Goal: Task Accomplishment & Management: Complete application form

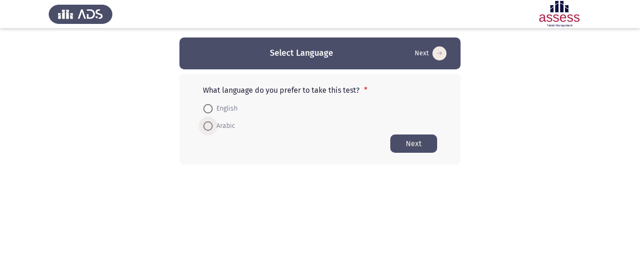
click at [205, 125] on span at bounding box center [207, 125] width 9 height 9
click at [205, 125] on input "Arabic" at bounding box center [207, 125] width 9 height 9
radio input "true"
click at [419, 141] on button "Next" at bounding box center [413, 143] width 47 height 18
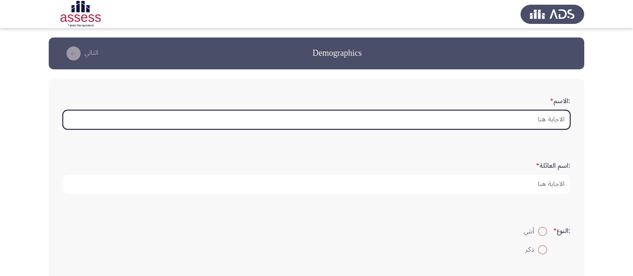
click at [541, 120] on input ":الاسم *" at bounding box center [317, 119] width 508 height 19
click at [493, 115] on input ":الاسم *" at bounding box center [317, 119] width 508 height 19
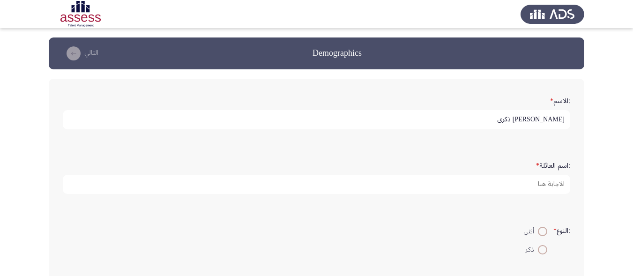
type input "[PERSON_NAME] ذكرى"
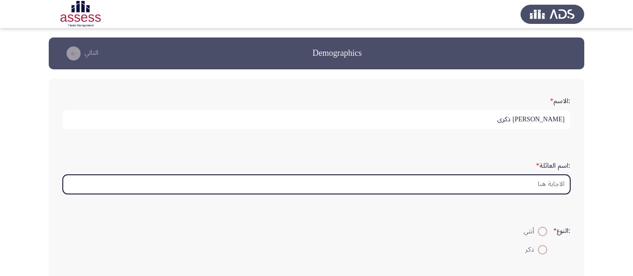
click at [540, 183] on input ":اسم العائلة *" at bounding box center [317, 184] width 508 height 19
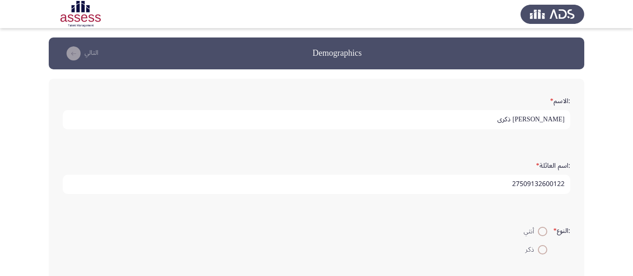
type input "27509132600122"
click at [542, 232] on span at bounding box center [542, 231] width 9 height 9
click at [542, 232] on input "أنثي" at bounding box center [542, 231] width 9 height 9
radio input "true"
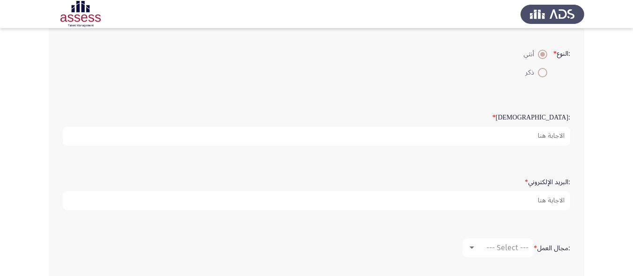
scroll to position [188, 0]
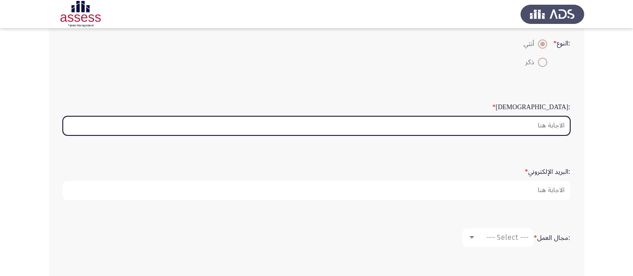
click at [555, 129] on input ":السن *" at bounding box center [317, 125] width 508 height 19
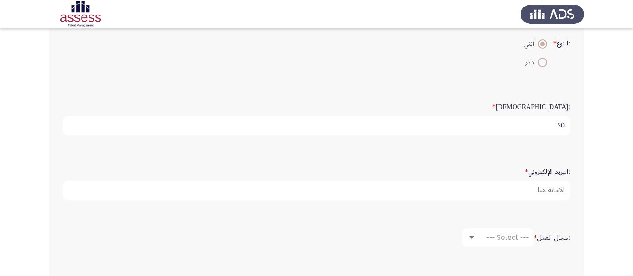
type input "50"
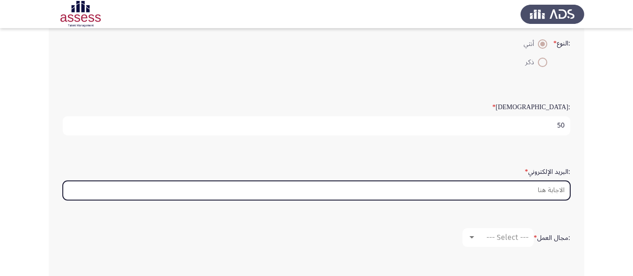
click at [522, 195] on input ":البريد الإلكتروني *" at bounding box center [317, 190] width 508 height 19
type input "ى"
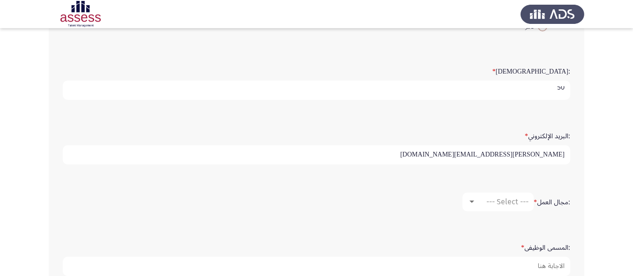
scroll to position [281, 0]
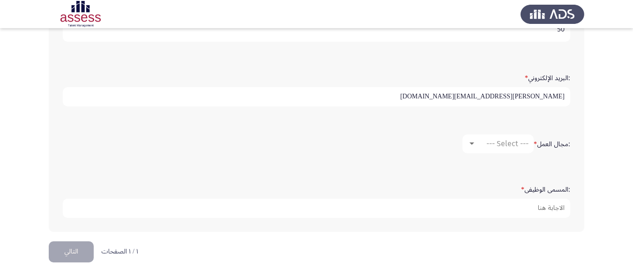
type input "[PERSON_NAME][EMAIL_ADDRESS][DOMAIN_NAME]"
click at [472, 143] on div at bounding box center [472, 144] width 5 height 2
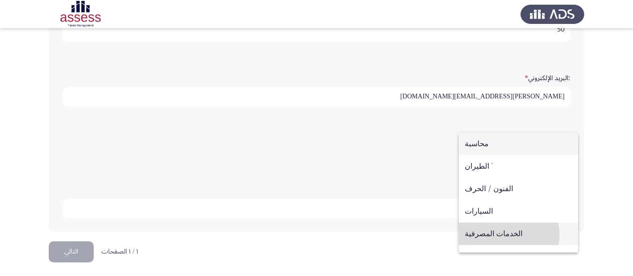
click at [500, 235] on span "الخدمات المصرفية" at bounding box center [518, 234] width 107 height 23
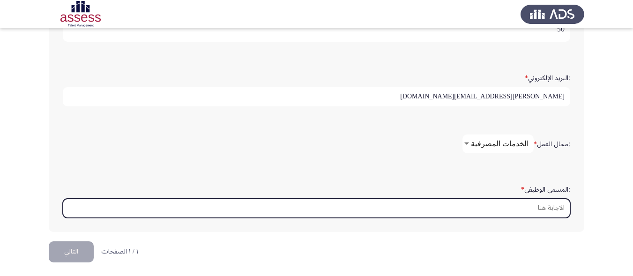
click at [558, 209] on input ":المسمى الوظيفى *" at bounding box center [317, 208] width 508 height 19
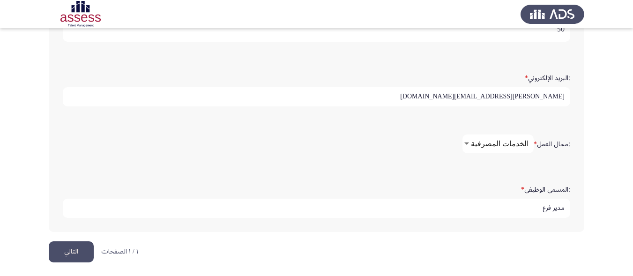
type input "مدير فرع"
click at [72, 251] on button "التالي" at bounding box center [71, 251] width 45 height 21
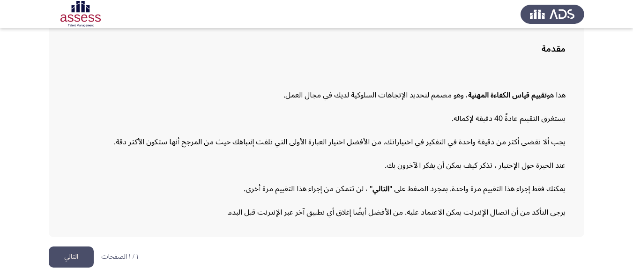
scroll to position [68, 0]
click at [76, 254] on button "التالي" at bounding box center [71, 256] width 45 height 21
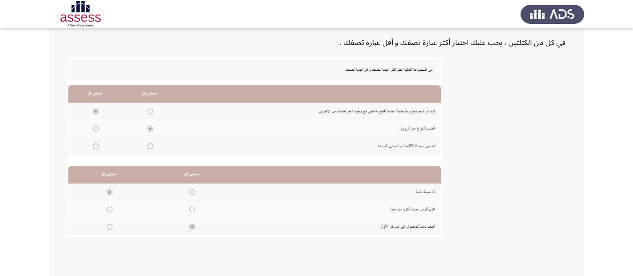
scroll to position [228, 0]
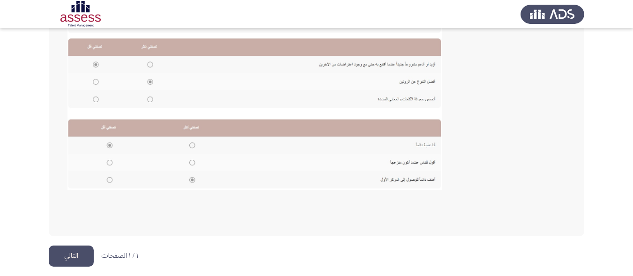
click at [63, 251] on button "التالي" at bounding box center [71, 256] width 45 height 21
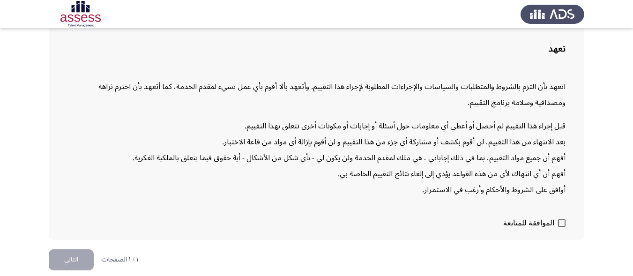
scroll to position [71, 0]
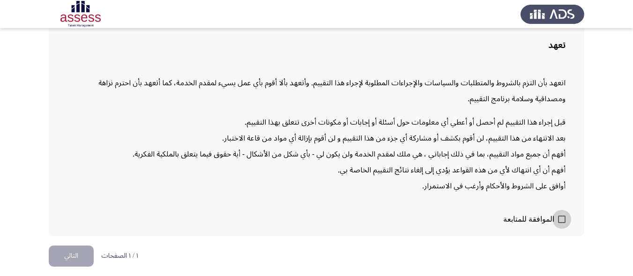
click at [563, 218] on span at bounding box center [562, 220] width 8 height 8
click at [562, 223] on input "الموافقة للمتابعة" at bounding box center [562, 223] width 0 height 0
checkbox input "true"
click at [78, 252] on button "التالي" at bounding box center [71, 256] width 45 height 21
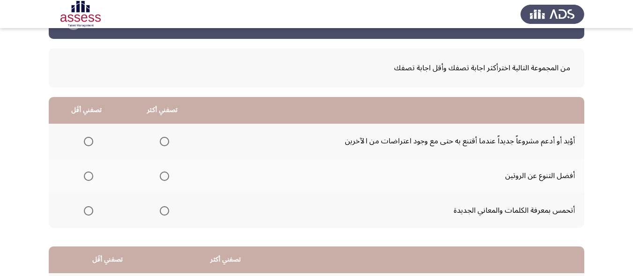
scroll to position [47, 0]
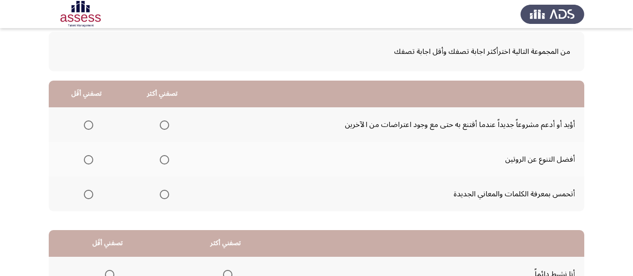
click at [165, 195] on span "Select an option" at bounding box center [164, 194] width 9 height 9
click at [165, 195] on input "Select an option" at bounding box center [164, 194] width 9 height 9
click at [89, 127] on span "Select an option" at bounding box center [88, 124] width 9 height 9
click at [89, 127] on input "Select an option" at bounding box center [88, 124] width 9 height 9
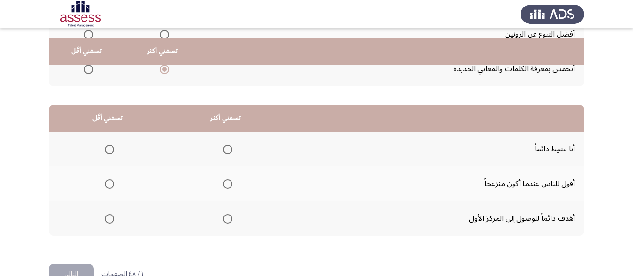
scroll to position [188, 0]
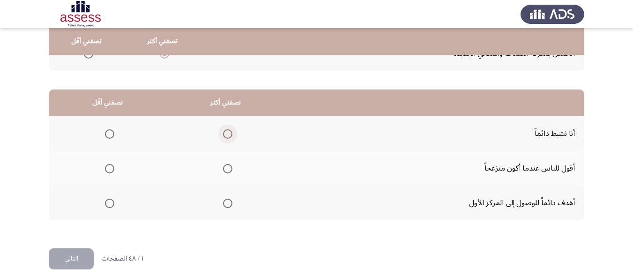
click at [227, 131] on span "Select an option" at bounding box center [227, 133] width 9 height 9
click at [227, 131] on input "Select an option" at bounding box center [227, 133] width 9 height 9
click at [109, 168] on span "Select an option" at bounding box center [109, 168] width 9 height 9
click at [109, 168] on input "Select an option" at bounding box center [109, 168] width 9 height 9
click at [83, 260] on button "التالي" at bounding box center [71, 258] width 45 height 21
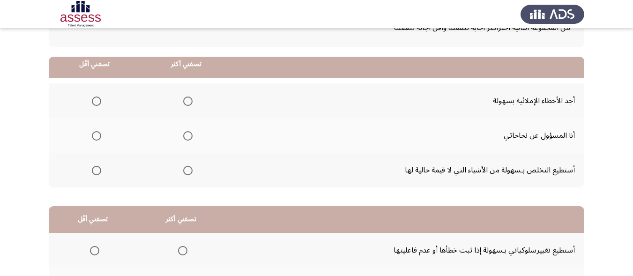
scroll to position [94, 0]
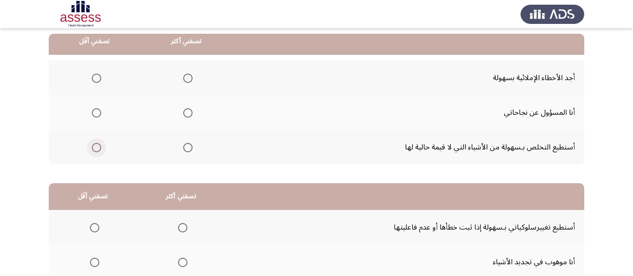
click at [95, 145] on span "Select an option" at bounding box center [96, 147] width 9 height 9
click at [95, 145] on input "Select an option" at bounding box center [96, 147] width 9 height 9
click at [189, 115] on span "Select an option" at bounding box center [187, 112] width 9 height 9
click at [189, 115] on input "Select an option" at bounding box center [187, 112] width 9 height 9
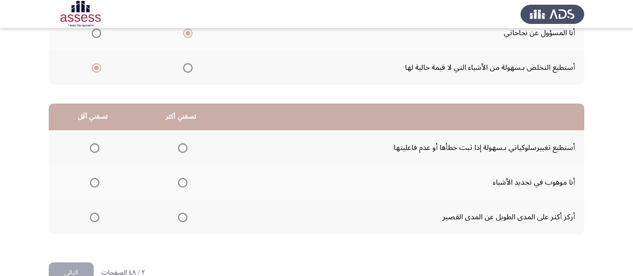
scroll to position [188, 0]
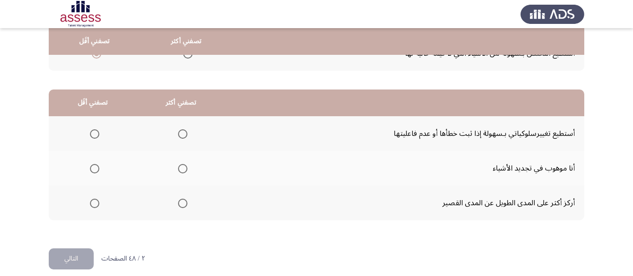
click at [181, 167] on span "Select an option" at bounding box center [182, 168] width 9 height 9
click at [181, 167] on input "Select an option" at bounding box center [182, 168] width 9 height 9
drag, startPoint x: 93, startPoint y: 205, endPoint x: 95, endPoint y: 220, distance: 15.1
click at [95, 207] on span "Select an option" at bounding box center [94, 203] width 9 height 9
click at [95, 207] on input "Select an option" at bounding box center [94, 203] width 9 height 9
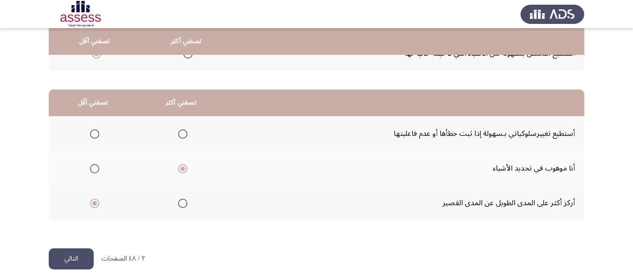
click at [78, 262] on button "التالي" at bounding box center [71, 258] width 45 height 21
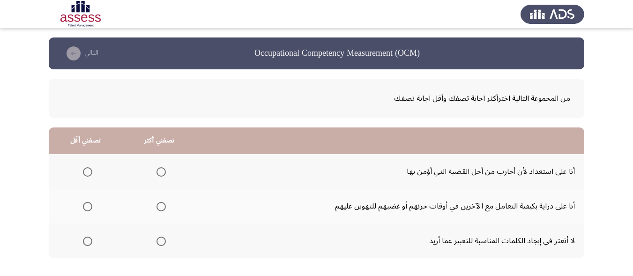
scroll to position [47, 0]
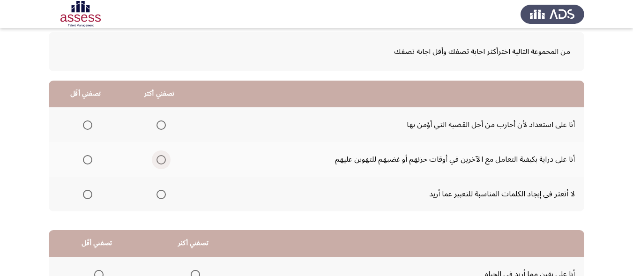
click at [165, 159] on span "Select an option" at bounding box center [161, 159] width 9 height 9
click at [165, 159] on input "Select an option" at bounding box center [161, 159] width 9 height 9
click at [161, 194] on span "Select an option" at bounding box center [161, 194] width 9 height 9
click at [161, 194] on input "Select an option" at bounding box center [161, 194] width 9 height 9
click at [87, 160] on span "Select an option" at bounding box center [87, 159] width 9 height 9
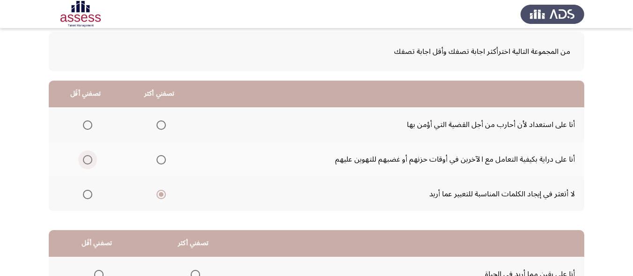
click at [87, 160] on input "Select an option" at bounding box center [87, 159] width 9 height 9
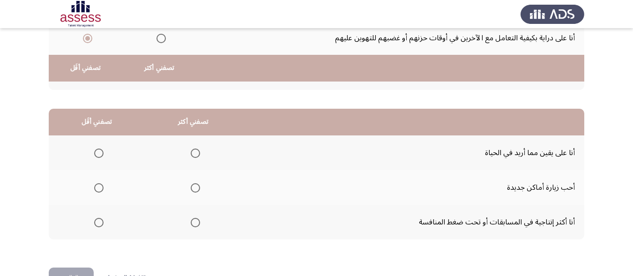
scroll to position [197, 0]
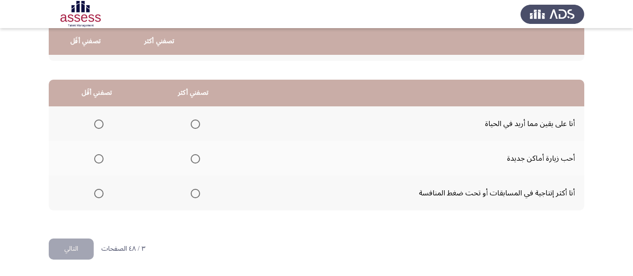
click at [193, 124] on span "Select an option" at bounding box center [195, 124] width 9 height 9
click at [193, 124] on input "Select an option" at bounding box center [195, 124] width 9 height 9
click at [97, 162] on span "Select an option" at bounding box center [98, 158] width 9 height 9
click at [97, 162] on input "Select an option" at bounding box center [98, 158] width 9 height 9
click at [77, 242] on button "التالي" at bounding box center [71, 249] width 45 height 21
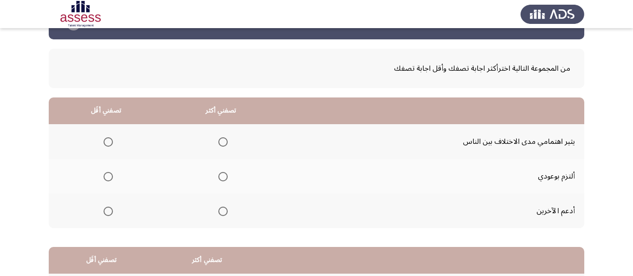
scroll to position [47, 0]
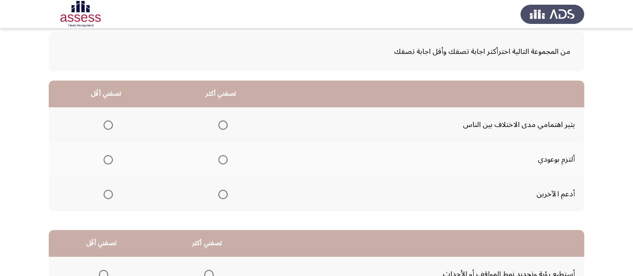
click at [224, 159] on span "Select an option" at bounding box center [222, 159] width 9 height 9
click at [224, 159] on input "Select an option" at bounding box center [222, 159] width 9 height 9
click at [102, 121] on label "Select an option" at bounding box center [106, 124] width 13 height 9
click at [104, 121] on input "Select an option" at bounding box center [108, 124] width 9 height 9
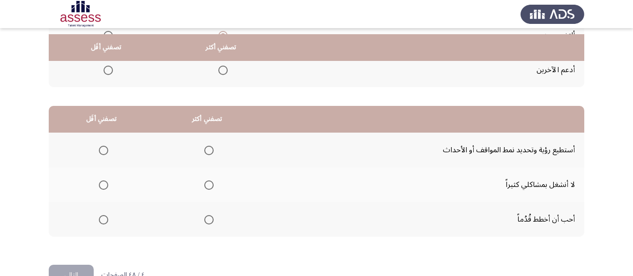
scroll to position [188, 0]
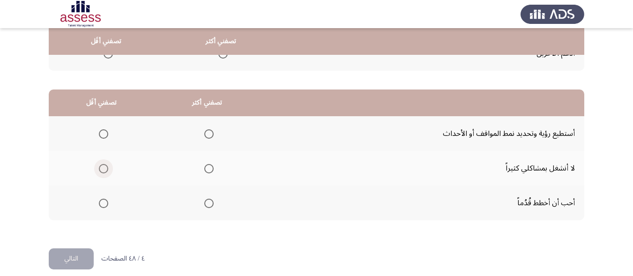
click at [101, 169] on span "Select an option" at bounding box center [103, 168] width 9 height 9
click at [101, 169] on input "Select an option" at bounding box center [103, 168] width 9 height 9
click at [207, 206] on span "Select an option" at bounding box center [208, 203] width 9 height 9
click at [207, 206] on input "Select an option" at bounding box center [208, 203] width 9 height 9
click at [65, 254] on button "التالي" at bounding box center [71, 258] width 45 height 21
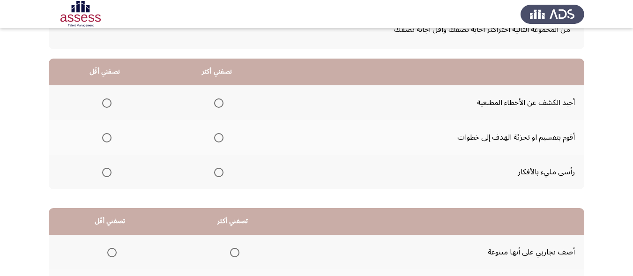
scroll to position [94, 0]
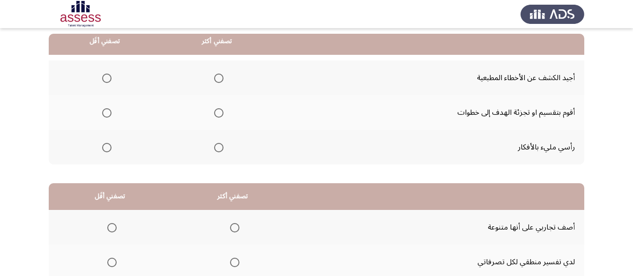
click at [221, 116] on span "Select an option" at bounding box center [218, 112] width 9 height 9
click at [221, 116] on input "Select an option" at bounding box center [218, 112] width 9 height 9
click at [104, 76] on span "Select an option" at bounding box center [106, 78] width 9 height 9
click at [104, 76] on input "Select an option" at bounding box center [106, 78] width 9 height 9
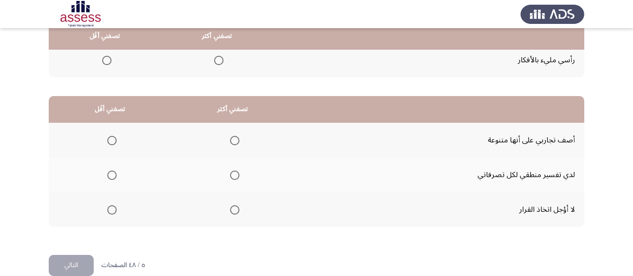
scroll to position [188, 0]
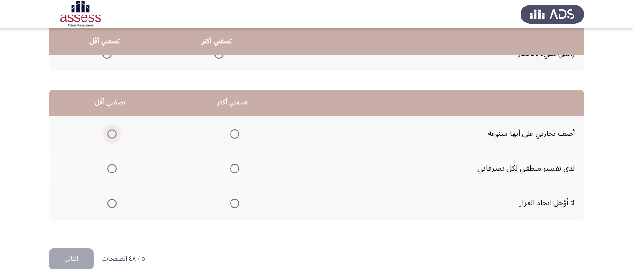
click at [112, 133] on span "Select an option" at bounding box center [111, 133] width 9 height 9
click at [112, 133] on input "Select an option" at bounding box center [111, 133] width 9 height 9
click at [236, 204] on span "Select an option" at bounding box center [234, 203] width 9 height 9
click at [236, 204] on input "Select an option" at bounding box center [234, 203] width 9 height 9
drag, startPoint x: 80, startPoint y: 257, endPoint x: 79, endPoint y: 250, distance: 6.6
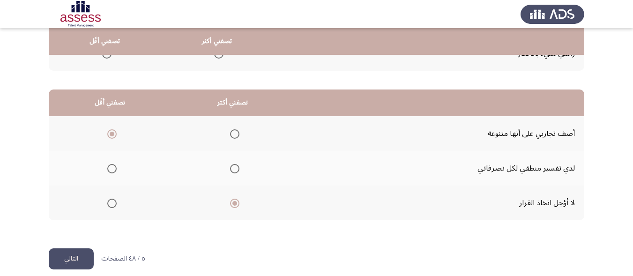
click at [80, 257] on button "التالي" at bounding box center [71, 258] width 45 height 21
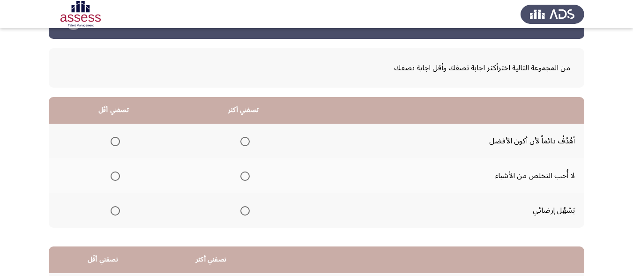
scroll to position [47, 0]
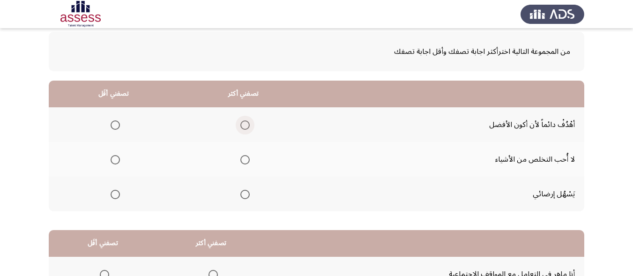
click at [249, 125] on span "Select an option" at bounding box center [244, 124] width 9 height 9
click at [249, 125] on input "Select an option" at bounding box center [244, 124] width 9 height 9
click at [113, 194] on span "Select an option" at bounding box center [115, 194] width 9 height 9
click at [113, 194] on input "Select an option" at bounding box center [115, 194] width 9 height 9
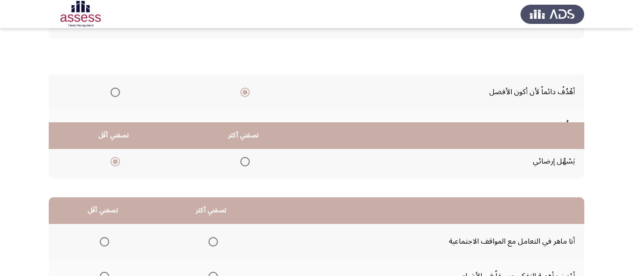
scroll to position [188, 0]
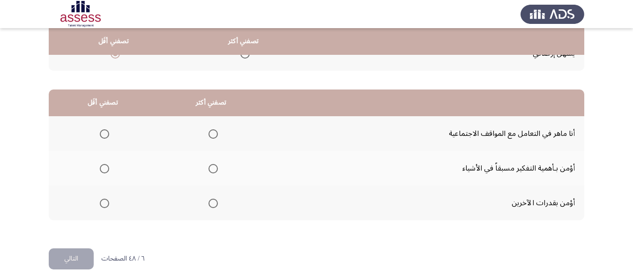
click at [213, 170] on span "Select an option" at bounding box center [213, 168] width 9 height 9
click at [213, 170] on input "Select an option" at bounding box center [213, 168] width 9 height 9
click at [102, 138] on span "Select an option" at bounding box center [104, 133] width 9 height 9
click at [102, 138] on input "Select an option" at bounding box center [104, 133] width 9 height 9
drag, startPoint x: 81, startPoint y: 253, endPoint x: 80, endPoint y: 248, distance: 4.9
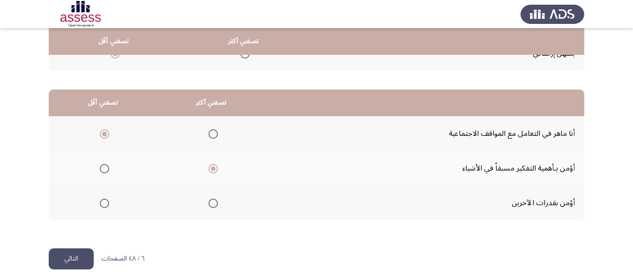
click at [81, 252] on button "التالي" at bounding box center [71, 258] width 45 height 21
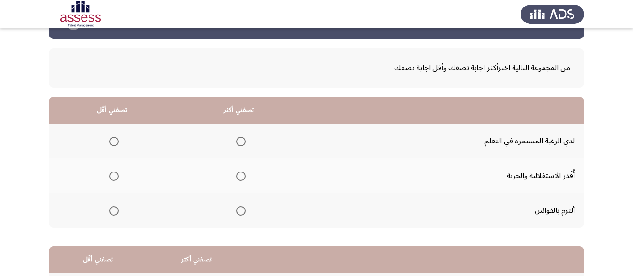
scroll to position [47, 0]
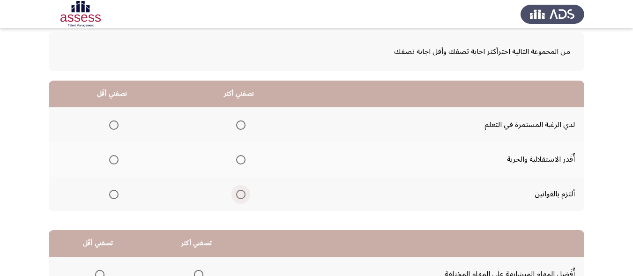
click at [237, 197] on span "Select an option" at bounding box center [240, 194] width 9 height 9
click at [237, 197] on input "Select an option" at bounding box center [240, 194] width 9 height 9
click at [117, 161] on span "Select an option" at bounding box center [113, 159] width 9 height 9
click at [117, 161] on input "Select an option" at bounding box center [113, 159] width 9 height 9
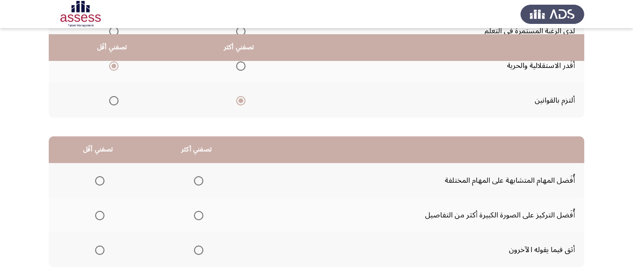
scroll to position [188, 0]
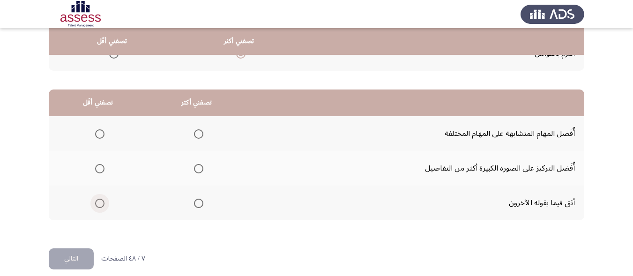
click at [101, 201] on span "Select an option" at bounding box center [99, 203] width 9 height 9
click at [101, 201] on input "Select an option" at bounding box center [99, 203] width 9 height 9
click at [202, 136] on span "Select an option" at bounding box center [198, 133] width 9 height 9
click at [202, 136] on input "Select an option" at bounding box center [198, 133] width 9 height 9
click at [81, 249] on button "التالي" at bounding box center [71, 258] width 45 height 21
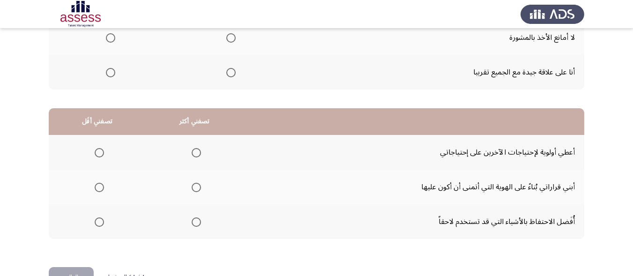
scroll to position [57, 0]
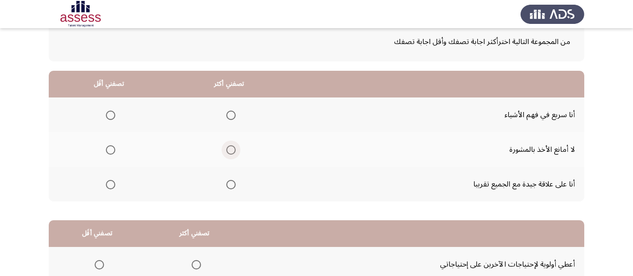
click at [228, 153] on span "Select an option" at bounding box center [230, 149] width 9 height 9
click at [228, 153] on input "Select an option" at bounding box center [230, 149] width 9 height 9
click at [226, 187] on span "Select an option" at bounding box center [230, 184] width 9 height 9
click at [226, 187] on input "Select an option" at bounding box center [230, 184] width 9 height 9
click at [232, 150] on span "Select an option" at bounding box center [230, 149] width 9 height 9
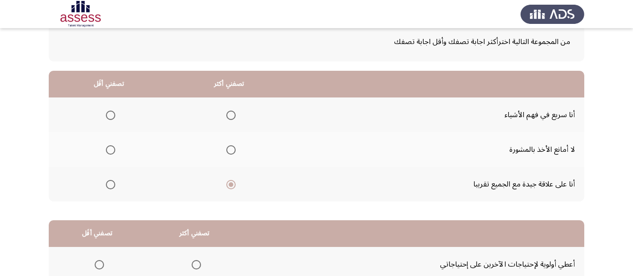
click at [232, 150] on input "Select an option" at bounding box center [230, 149] width 9 height 9
click at [110, 183] on span "Select an option" at bounding box center [110, 184] width 9 height 9
click at [110, 183] on input "Select an option" at bounding box center [110, 184] width 9 height 9
click at [226, 112] on span "Select an option" at bounding box center [230, 115] width 9 height 9
click at [226, 112] on input "Select an option" at bounding box center [230, 115] width 9 height 9
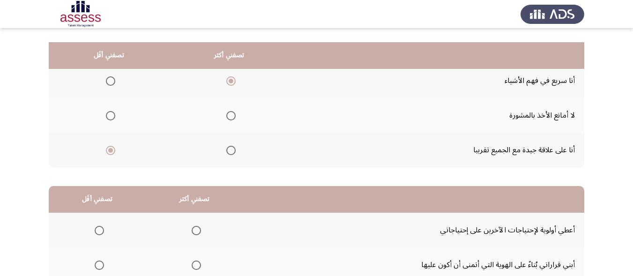
scroll to position [197, 0]
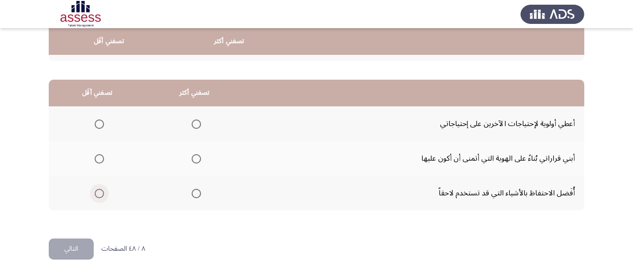
click at [100, 192] on span "Select an option" at bounding box center [99, 193] width 9 height 9
click at [100, 192] on input "Select an option" at bounding box center [99, 193] width 9 height 9
click at [194, 158] on span "Select an option" at bounding box center [196, 158] width 9 height 9
click at [194, 158] on input "Select an option" at bounding box center [196, 158] width 9 height 9
click at [74, 246] on button "التالي" at bounding box center [71, 249] width 45 height 21
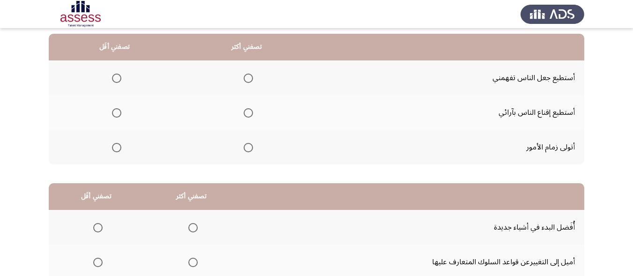
scroll to position [47, 0]
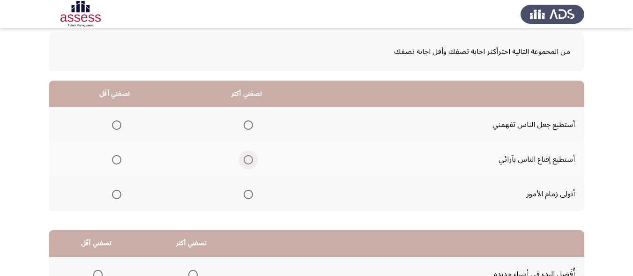
click at [248, 160] on span "Select an option" at bounding box center [248, 159] width 9 height 9
click at [248, 160] on input "Select an option" at bounding box center [248, 159] width 9 height 9
click at [250, 125] on span "Select an option" at bounding box center [248, 124] width 9 height 9
click at [250, 125] on input "Select an option" at bounding box center [248, 124] width 9 height 9
click at [250, 158] on span "Select an option" at bounding box center [248, 159] width 9 height 9
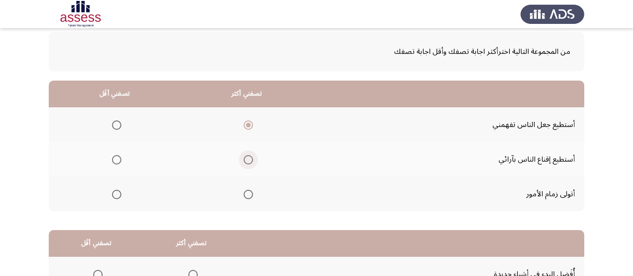
click at [250, 158] on input "Select an option" at bounding box center [248, 159] width 9 height 9
click at [115, 124] on span "Select an option" at bounding box center [116, 124] width 9 height 9
click at [115, 124] on input "Select an option" at bounding box center [116, 124] width 9 height 9
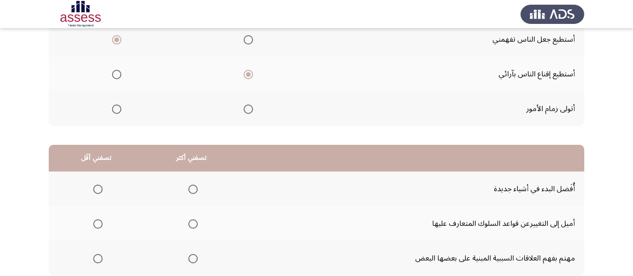
scroll to position [188, 0]
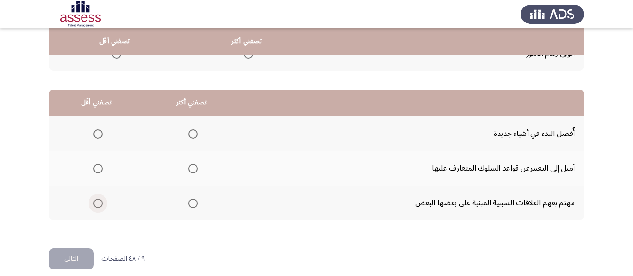
click at [100, 203] on span "Select an option" at bounding box center [97, 203] width 9 height 9
click at [100, 203] on input "Select an option" at bounding box center [97, 203] width 9 height 9
click at [192, 134] on span "Select an option" at bounding box center [192, 133] width 9 height 9
click at [192, 134] on input "Select an option" at bounding box center [192, 133] width 9 height 9
click at [74, 253] on button "التالي" at bounding box center [71, 258] width 45 height 21
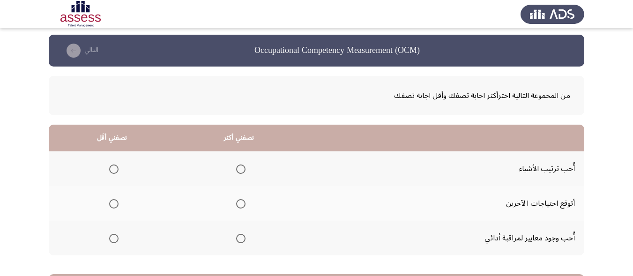
scroll to position [47, 0]
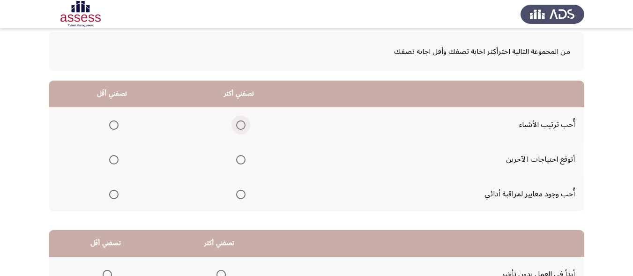
click at [241, 124] on span "Select an option" at bounding box center [240, 124] width 9 height 9
click at [241, 124] on input "Select an option" at bounding box center [240, 124] width 9 height 9
click at [112, 159] on span "Select an option" at bounding box center [113, 159] width 9 height 9
click at [112, 159] on input "Select an option" at bounding box center [113, 159] width 9 height 9
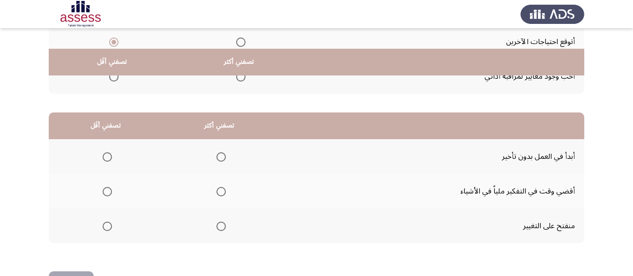
scroll to position [188, 0]
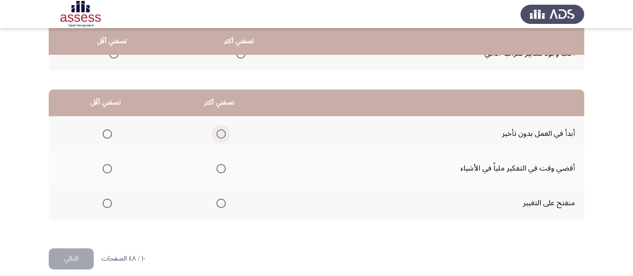
click at [222, 137] on span "Select an option" at bounding box center [221, 133] width 9 height 9
click at [222, 137] on input "Select an option" at bounding box center [221, 133] width 9 height 9
click at [106, 168] on span "Select an option" at bounding box center [107, 168] width 9 height 9
click at [106, 168] on input "Select an option" at bounding box center [107, 168] width 9 height 9
click at [80, 262] on button "التالي" at bounding box center [71, 258] width 45 height 21
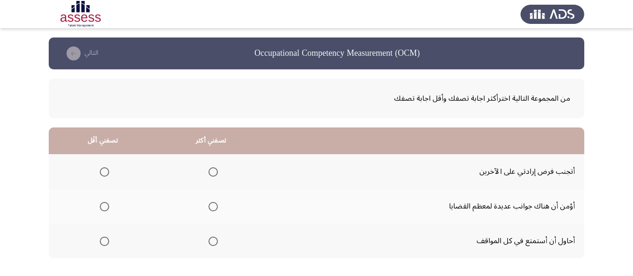
scroll to position [47, 0]
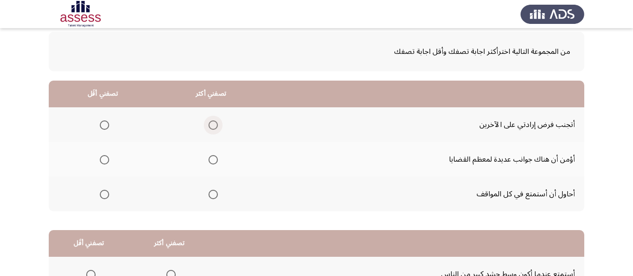
click at [209, 125] on span "Select an option" at bounding box center [213, 124] width 9 height 9
click at [209, 125] on input "Select an option" at bounding box center [213, 124] width 9 height 9
click at [109, 127] on th at bounding box center [103, 124] width 108 height 35
click at [105, 129] on span "Select an option" at bounding box center [104, 124] width 9 height 9
click at [105, 129] on input "Select an option" at bounding box center [104, 124] width 9 height 9
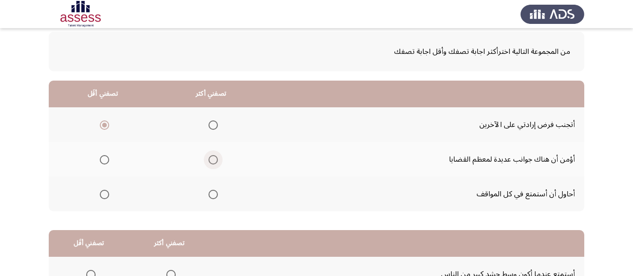
click at [213, 159] on span "Select an option" at bounding box center [213, 159] width 9 height 9
click at [213, 159] on input "Select an option" at bounding box center [213, 159] width 9 height 9
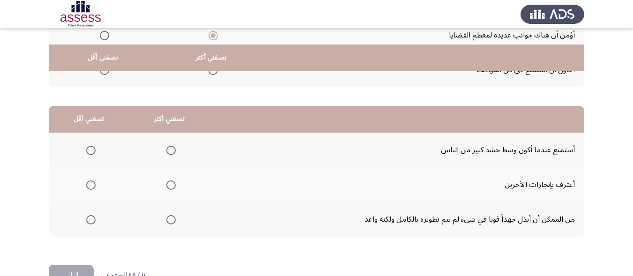
scroll to position [188, 0]
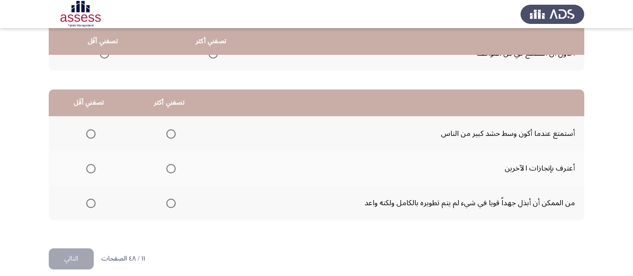
click at [92, 199] on span "Select an option" at bounding box center [90, 203] width 9 height 9
click at [92, 199] on input "Select an option" at bounding box center [90, 203] width 9 height 9
click at [170, 135] on span "Select an option" at bounding box center [170, 133] width 9 height 9
click at [170, 135] on input "Select an option" at bounding box center [170, 133] width 9 height 9
click at [75, 256] on button "التالي" at bounding box center [71, 258] width 45 height 21
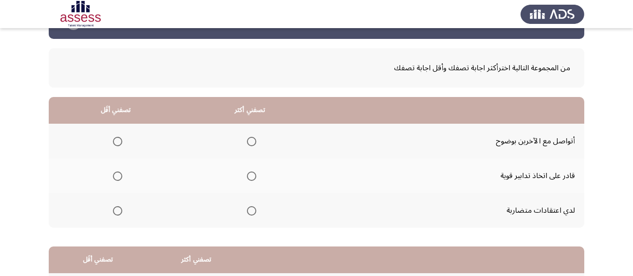
scroll to position [47, 0]
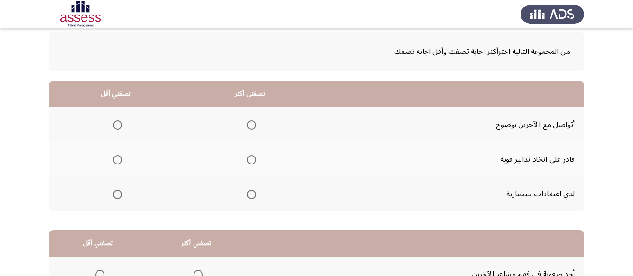
click at [120, 190] on span "Select an option" at bounding box center [117, 194] width 9 height 9
click at [120, 190] on input "Select an option" at bounding box center [117, 194] width 9 height 9
click at [248, 161] on span "Select an option" at bounding box center [251, 159] width 9 height 9
click at [248, 161] on input "Select an option" at bounding box center [251, 159] width 9 height 9
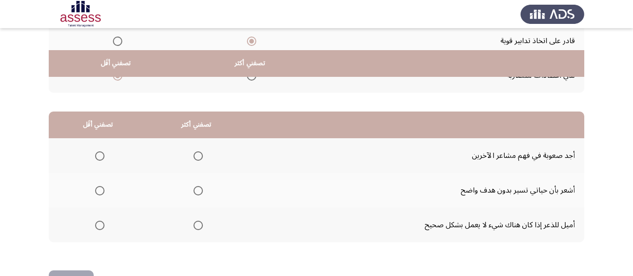
scroll to position [188, 0]
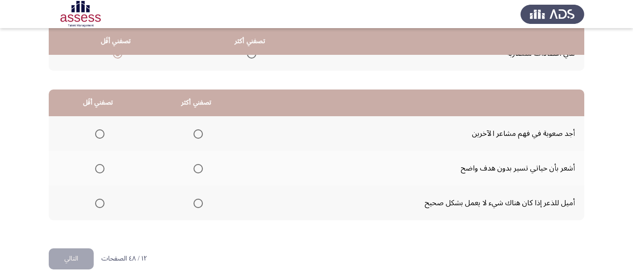
click at [102, 131] on span "Select an option" at bounding box center [99, 133] width 9 height 9
click at [102, 131] on input "Select an option" at bounding box center [99, 133] width 9 height 9
click at [195, 205] on span "Select an option" at bounding box center [198, 203] width 9 height 9
click at [195, 205] on input "Select an option" at bounding box center [198, 203] width 9 height 9
click at [83, 262] on button "التالي" at bounding box center [71, 258] width 45 height 21
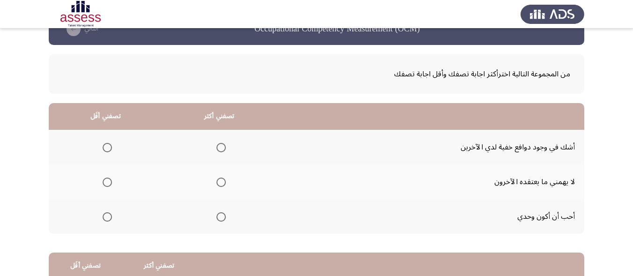
scroll to position [47, 0]
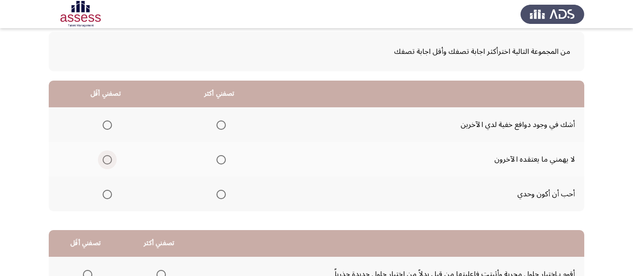
click at [108, 157] on span "Select an option" at bounding box center [107, 159] width 9 height 9
click at [108, 157] on input "Select an option" at bounding box center [107, 159] width 9 height 9
click at [110, 124] on span "Select an option" at bounding box center [107, 124] width 9 height 9
click at [110, 124] on input "Select an option" at bounding box center [107, 124] width 9 height 9
click at [218, 158] on span "Select an option" at bounding box center [221, 159] width 9 height 9
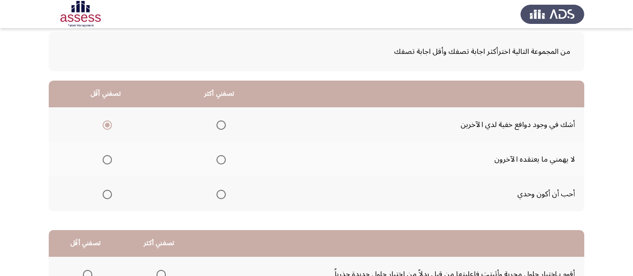
click at [218, 158] on input "Select an option" at bounding box center [221, 159] width 9 height 9
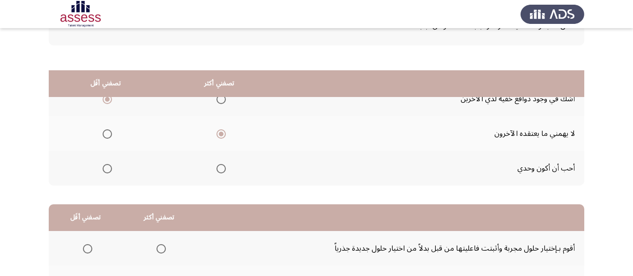
scroll to position [188, 0]
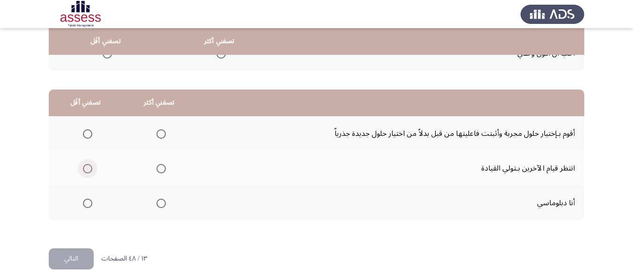
click at [90, 168] on span "Select an option" at bounding box center [87, 168] width 9 height 9
click at [90, 168] on input "Select an option" at bounding box center [87, 168] width 9 height 9
click at [158, 202] on span "Select an option" at bounding box center [161, 203] width 9 height 9
click at [158, 202] on input "Select an option" at bounding box center [161, 203] width 9 height 9
click at [73, 257] on button "التالي" at bounding box center [71, 258] width 45 height 21
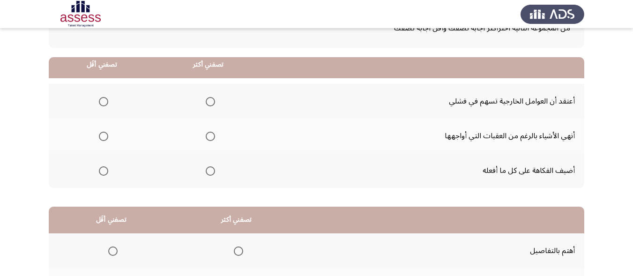
scroll to position [94, 0]
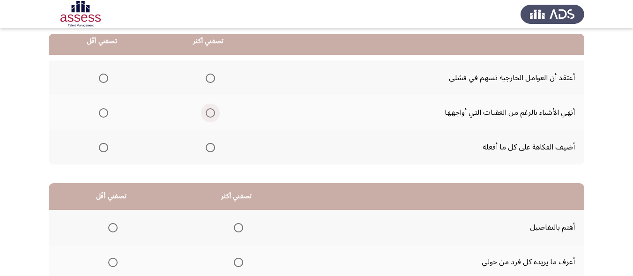
click at [214, 110] on span "Select an option" at bounding box center [210, 112] width 9 height 9
click at [214, 110] on input "Select an option" at bounding box center [210, 112] width 9 height 9
click at [100, 75] on span "Select an option" at bounding box center [103, 78] width 9 height 9
click at [100, 75] on input "Select an option" at bounding box center [103, 78] width 9 height 9
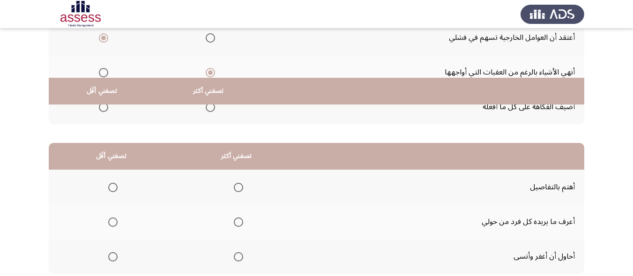
scroll to position [188, 0]
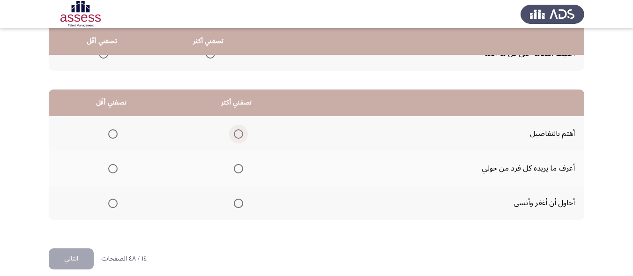
click at [239, 135] on span "Select an option" at bounding box center [238, 133] width 9 height 9
click at [239, 135] on input "Select an option" at bounding box center [238, 133] width 9 height 9
click at [111, 204] on span "Select an option" at bounding box center [112, 203] width 9 height 9
click at [111, 204] on input "Select an option" at bounding box center [112, 203] width 9 height 9
click at [74, 259] on button "التالي" at bounding box center [71, 258] width 45 height 21
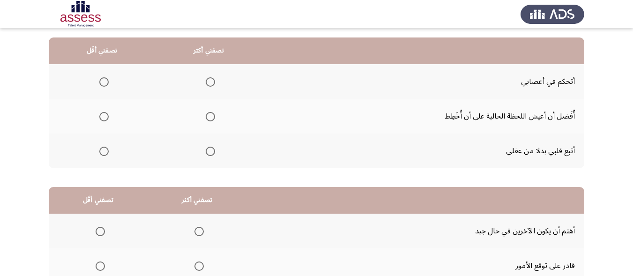
scroll to position [94, 0]
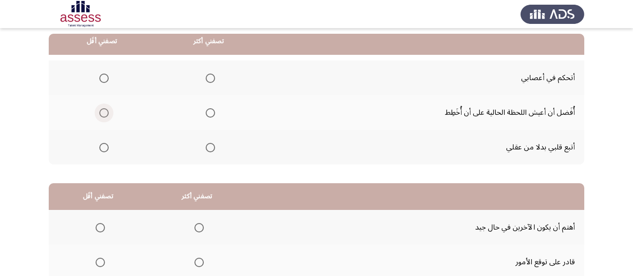
click at [104, 115] on span "Select an option" at bounding box center [103, 112] width 9 height 9
click at [104, 115] on input "Select an option" at bounding box center [103, 112] width 9 height 9
click at [206, 79] on span "Select an option" at bounding box center [210, 78] width 9 height 9
click at [206, 79] on input "Select an option" at bounding box center [210, 78] width 9 height 9
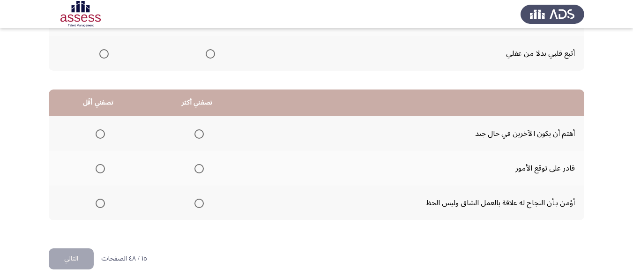
scroll to position [197, 0]
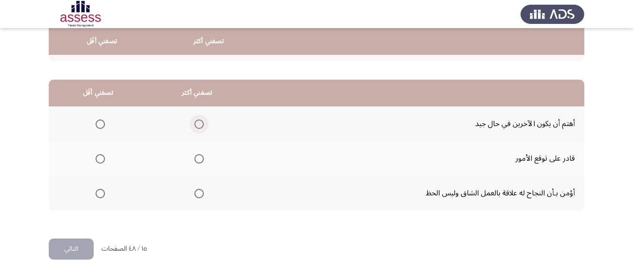
click at [197, 125] on span "Select an option" at bounding box center [199, 124] width 9 height 9
click at [197, 125] on input "Select an option" at bounding box center [199, 124] width 9 height 9
click at [195, 194] on span "Select an option" at bounding box center [199, 193] width 9 height 9
click at [195, 194] on input "Select an option" at bounding box center [199, 193] width 9 height 9
click at [101, 128] on span "Select an option" at bounding box center [100, 124] width 9 height 9
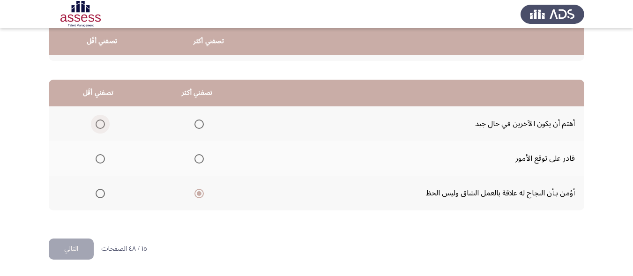
click at [101, 128] on input "Select an option" at bounding box center [100, 124] width 9 height 9
click at [65, 245] on button "التالي" at bounding box center [71, 249] width 45 height 21
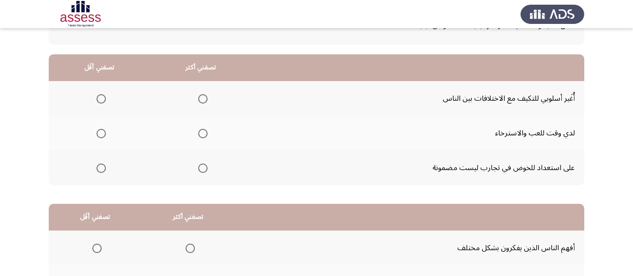
scroll to position [57, 0]
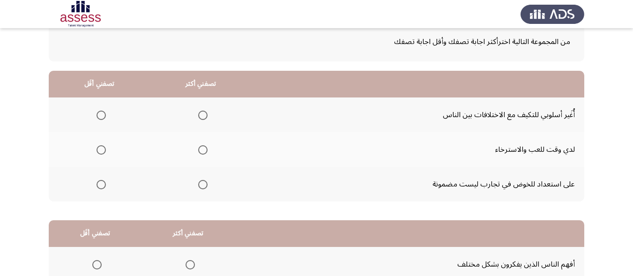
click at [200, 113] on span "Select an option" at bounding box center [202, 115] width 9 height 9
click at [200, 113] on input "Select an option" at bounding box center [202, 115] width 9 height 9
click at [104, 150] on span "Select an option" at bounding box center [101, 149] width 9 height 9
click at [104, 150] on input "Select an option" at bounding box center [101, 149] width 9 height 9
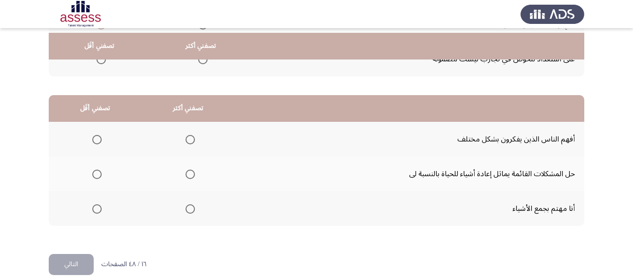
scroll to position [197, 0]
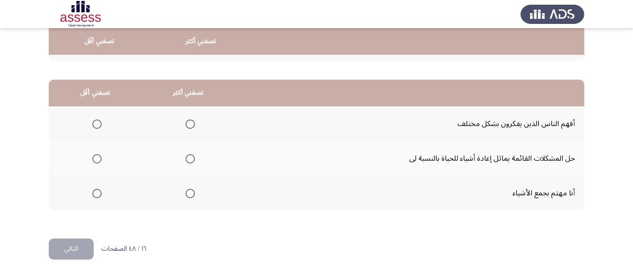
click at [95, 191] on span "Select an option" at bounding box center [96, 193] width 9 height 9
click at [95, 191] on input "Select an option" at bounding box center [96, 193] width 9 height 9
click at [190, 127] on span "Select an option" at bounding box center [190, 124] width 9 height 9
click at [190, 127] on input "Select an option" at bounding box center [190, 124] width 9 height 9
click at [78, 245] on button "التالي" at bounding box center [71, 249] width 45 height 21
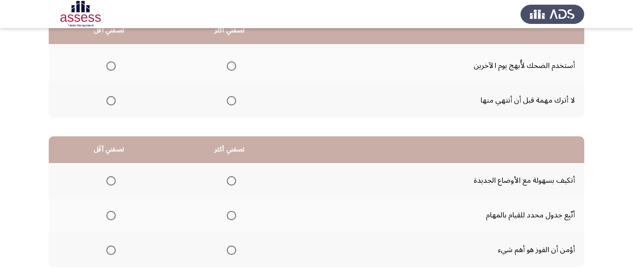
scroll to position [94, 0]
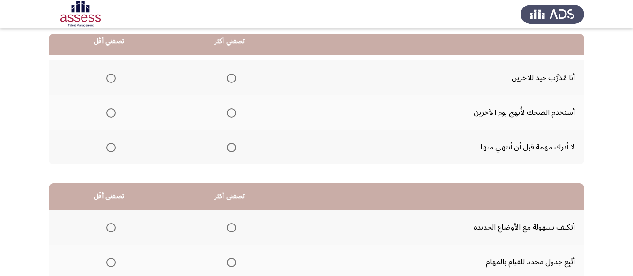
click at [232, 150] on span "Select an option" at bounding box center [231, 147] width 9 height 9
click at [232, 150] on input "Select an option" at bounding box center [231, 147] width 9 height 9
click at [114, 112] on span "Select an option" at bounding box center [110, 112] width 9 height 9
click at [114, 112] on input "Select an option" at bounding box center [110, 112] width 9 height 9
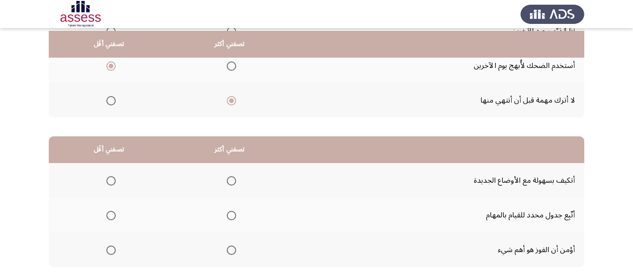
scroll to position [188, 0]
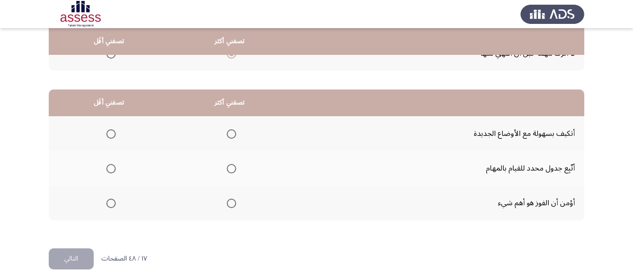
click at [231, 172] on span "Select an option" at bounding box center [231, 168] width 9 height 9
click at [231, 172] on input "Select an option" at bounding box center [231, 168] width 9 height 9
click at [108, 200] on span "Select an option" at bounding box center [110, 203] width 9 height 9
click at [108, 200] on input "Select an option" at bounding box center [110, 203] width 9 height 9
click at [107, 131] on span "Select an option" at bounding box center [110, 133] width 9 height 9
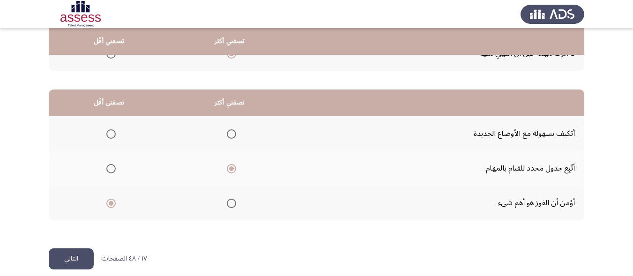
click at [107, 131] on input "Select an option" at bounding box center [110, 133] width 9 height 9
click at [76, 258] on button "التالي" at bounding box center [71, 258] width 45 height 21
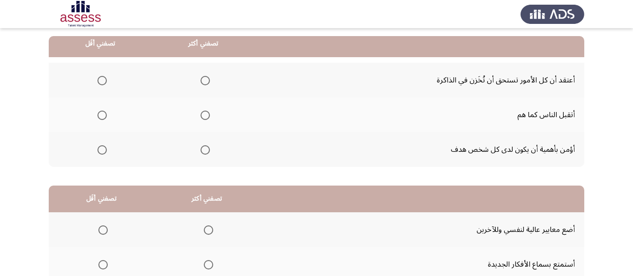
scroll to position [94, 0]
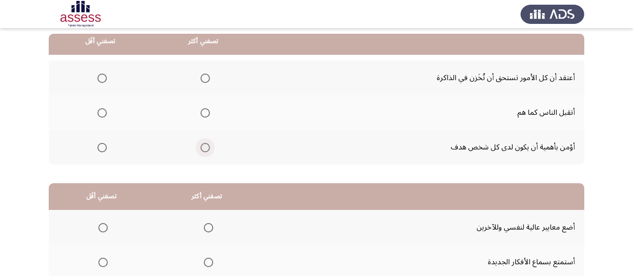
click at [206, 144] on span "Select an option" at bounding box center [205, 147] width 9 height 9
click at [206, 144] on input "Select an option" at bounding box center [205, 147] width 9 height 9
click at [103, 111] on span "Select an option" at bounding box center [102, 112] width 9 height 9
click at [103, 111] on input "Select an option" at bounding box center [102, 112] width 9 height 9
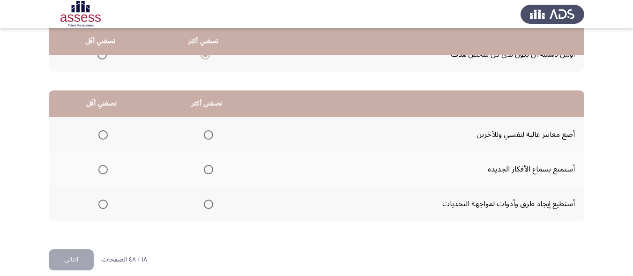
scroll to position [188, 0]
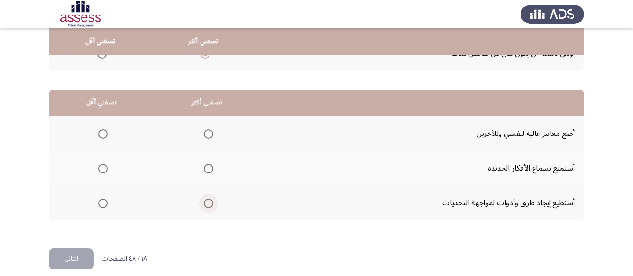
click at [208, 203] on span "Select an option" at bounding box center [208, 203] width 9 height 9
click at [208, 203] on input "Select an option" at bounding box center [208, 203] width 9 height 9
click at [206, 130] on span "Select an option" at bounding box center [208, 133] width 9 height 9
click at [206, 130] on input "Select an option" at bounding box center [208, 133] width 9 height 9
click at [106, 173] on span "Select an option" at bounding box center [102, 168] width 9 height 9
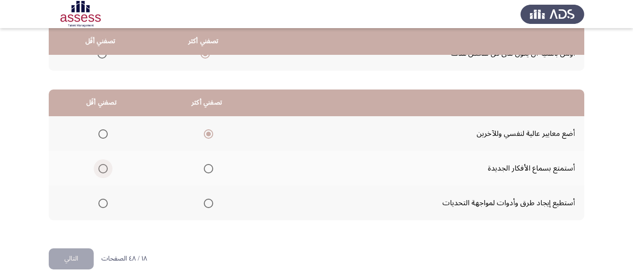
click at [106, 173] on input "Select an option" at bounding box center [102, 168] width 9 height 9
click at [64, 256] on button "التالي" at bounding box center [71, 258] width 45 height 21
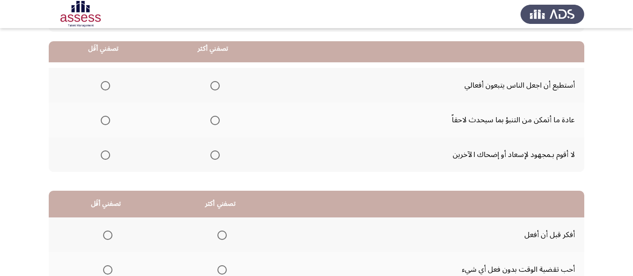
scroll to position [94, 0]
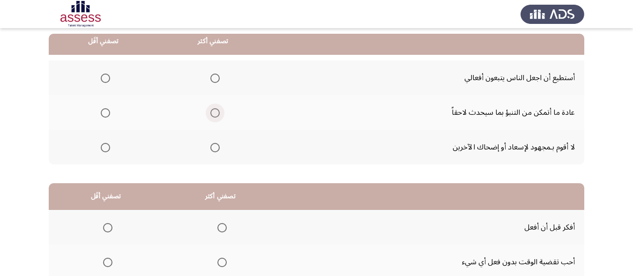
click at [213, 115] on span "Select an option" at bounding box center [214, 112] width 9 height 9
click at [213, 115] on input "Select an option" at bounding box center [214, 112] width 9 height 9
click at [105, 79] on span "Select an option" at bounding box center [105, 78] width 9 height 9
click at [105, 79] on input "Select an option" at bounding box center [105, 78] width 9 height 9
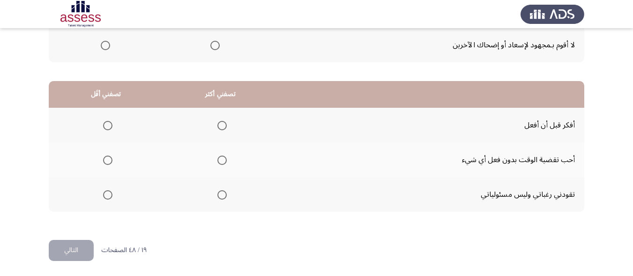
scroll to position [197, 0]
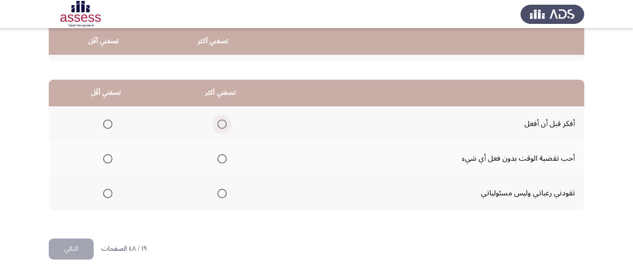
click at [218, 124] on span "Select an option" at bounding box center [222, 124] width 9 height 9
click at [218, 124] on input "Select an option" at bounding box center [222, 124] width 9 height 9
click at [108, 192] on span "Select an option" at bounding box center [107, 193] width 9 height 9
click at [108, 192] on input "Select an option" at bounding box center [107, 193] width 9 height 9
click at [73, 246] on button "التالي" at bounding box center [71, 249] width 45 height 21
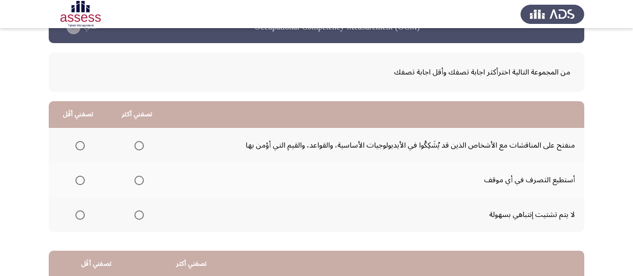
scroll to position [47, 0]
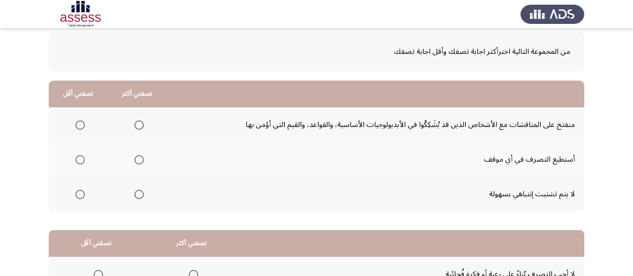
click at [78, 122] on span "Select an option" at bounding box center [79, 124] width 9 height 9
click at [78, 122] on input "Select an option" at bounding box center [79, 124] width 9 height 9
click at [140, 195] on span "Select an option" at bounding box center [139, 194] width 9 height 9
click at [140, 195] on input "Select an option" at bounding box center [139, 194] width 9 height 9
click at [136, 156] on span "Select an option" at bounding box center [139, 159] width 9 height 9
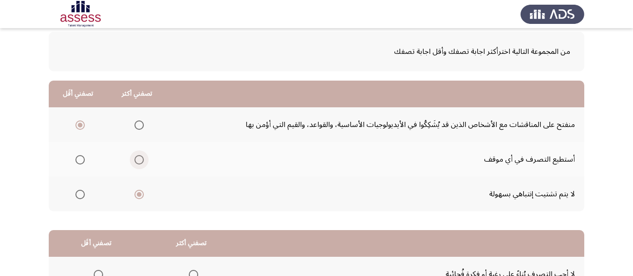
click at [136, 156] on input "Select an option" at bounding box center [139, 159] width 9 height 9
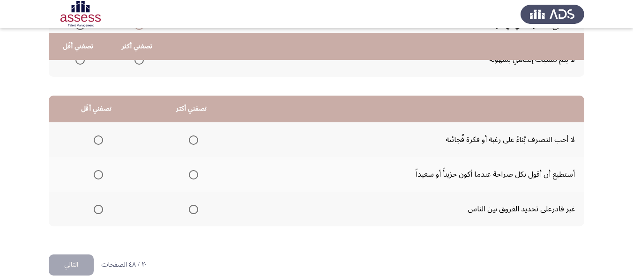
scroll to position [188, 0]
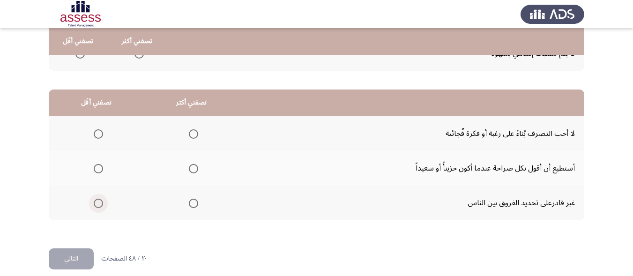
click at [100, 204] on span "Select an option" at bounding box center [98, 203] width 9 height 9
click at [100, 204] on input "Select an option" at bounding box center [98, 203] width 9 height 9
drag, startPoint x: 188, startPoint y: 169, endPoint x: 136, endPoint y: 248, distance: 93.9
click at [189, 169] on span "Select an option" at bounding box center [193, 168] width 9 height 9
click at [189, 169] on input "Select an option" at bounding box center [193, 168] width 9 height 9
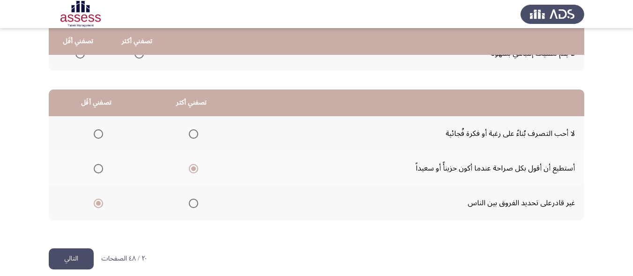
click at [84, 256] on button "التالي" at bounding box center [71, 258] width 45 height 21
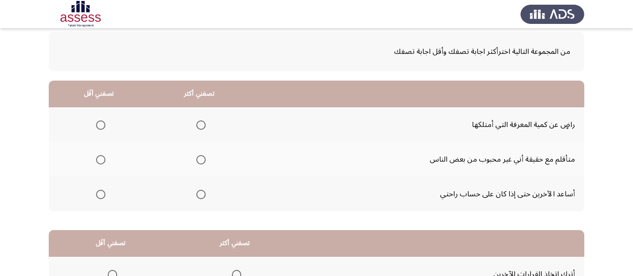
scroll to position [94, 0]
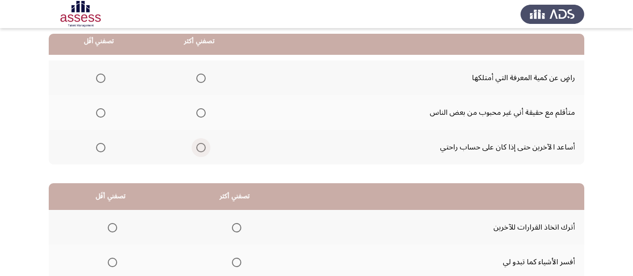
click at [200, 147] on span "Select an option" at bounding box center [200, 147] width 9 height 9
click at [200, 147] on input "Select an option" at bounding box center [200, 147] width 9 height 9
click at [105, 116] on span "Select an option" at bounding box center [100, 112] width 9 height 9
click at [105, 116] on input "Select an option" at bounding box center [100, 112] width 9 height 9
click at [101, 82] on span "Select an option" at bounding box center [100, 78] width 9 height 9
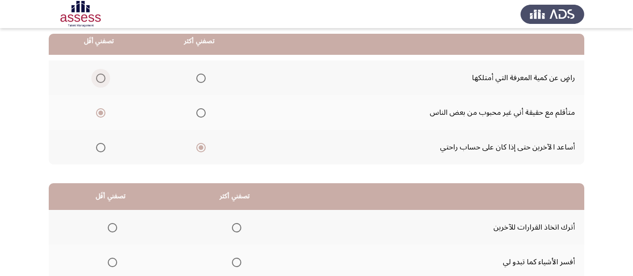
click at [101, 82] on input "Select an option" at bounding box center [100, 78] width 9 height 9
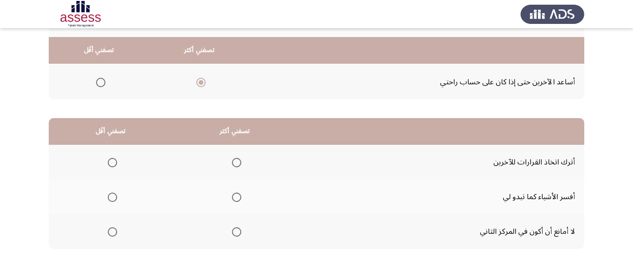
scroll to position [188, 0]
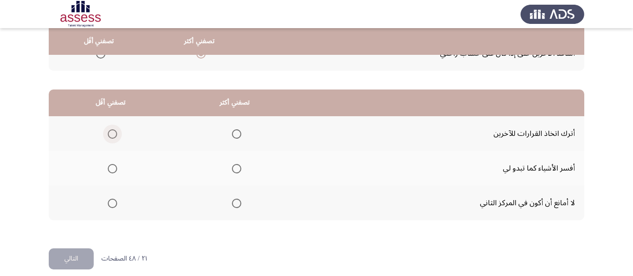
click at [112, 133] on span "Select an option" at bounding box center [112, 133] width 9 height 9
click at [112, 133] on input "Select an option" at bounding box center [112, 133] width 9 height 9
click at [234, 169] on span "Select an option" at bounding box center [236, 168] width 9 height 9
click at [234, 169] on input "Select an option" at bounding box center [236, 168] width 9 height 9
click at [77, 252] on button "التالي" at bounding box center [71, 258] width 45 height 21
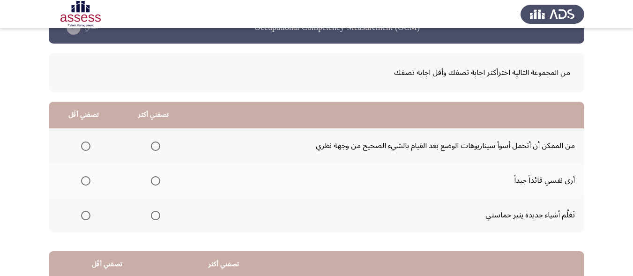
scroll to position [47, 0]
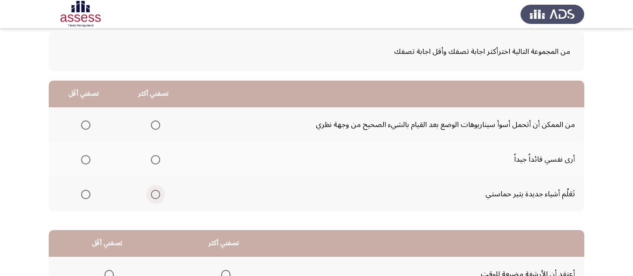
click at [154, 196] on span "Select an option" at bounding box center [155, 194] width 9 height 9
click at [154, 196] on input "Select an option" at bounding box center [155, 194] width 9 height 9
click at [89, 125] on span "Select an option" at bounding box center [85, 124] width 9 height 9
click at [89, 125] on input "Select an option" at bounding box center [85, 124] width 9 height 9
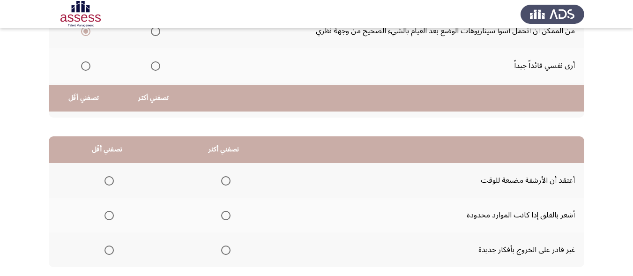
scroll to position [197, 0]
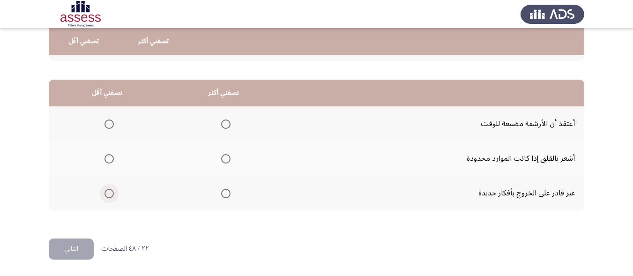
click at [106, 193] on span "Select an option" at bounding box center [109, 193] width 9 height 9
click at [106, 193] on input "Select an option" at bounding box center [109, 193] width 9 height 9
click at [223, 154] on span "Select an option" at bounding box center [225, 158] width 9 height 9
click at [223, 154] on input "Select an option" at bounding box center [225, 158] width 9 height 9
click at [81, 244] on button "التالي" at bounding box center [71, 249] width 45 height 21
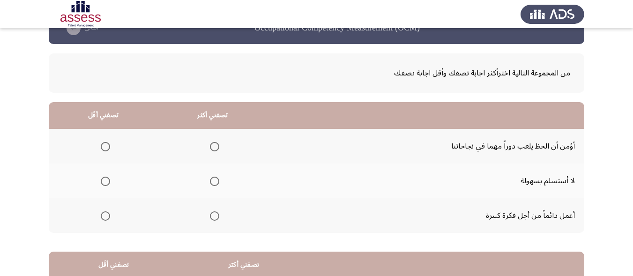
scroll to position [47, 0]
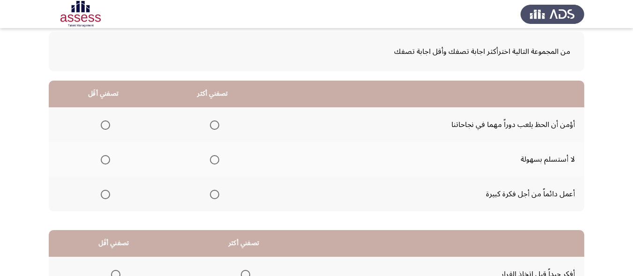
click at [213, 158] on span "Select an option" at bounding box center [214, 159] width 9 height 9
click at [213, 158] on input "Select an option" at bounding box center [214, 159] width 9 height 9
click at [103, 125] on span "Select an option" at bounding box center [105, 124] width 9 height 9
click at [103, 125] on input "Select an option" at bounding box center [105, 124] width 9 height 9
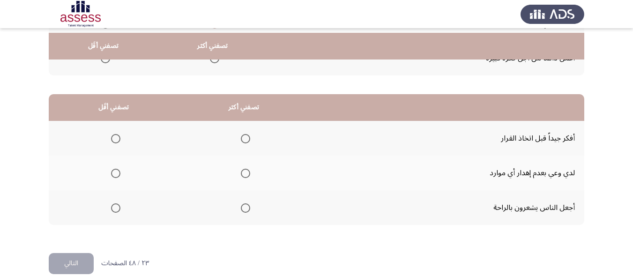
scroll to position [188, 0]
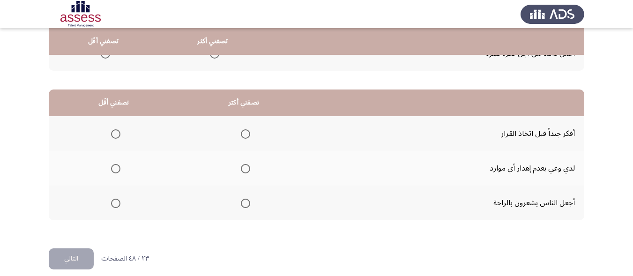
click at [242, 134] on span "Select an option" at bounding box center [245, 133] width 9 height 9
click at [242, 134] on input "Select an option" at bounding box center [245, 133] width 9 height 9
click at [117, 165] on span "Select an option" at bounding box center [115, 168] width 9 height 9
click at [117, 165] on input "Select an option" at bounding box center [115, 168] width 9 height 9
click at [74, 258] on button "التالي" at bounding box center [71, 258] width 45 height 21
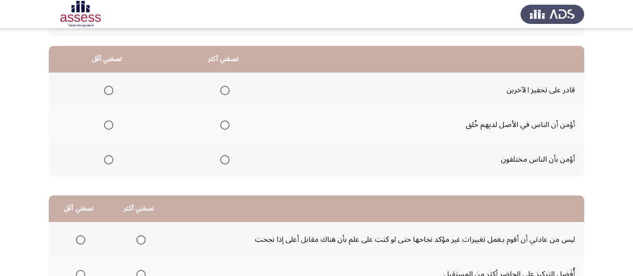
scroll to position [94, 0]
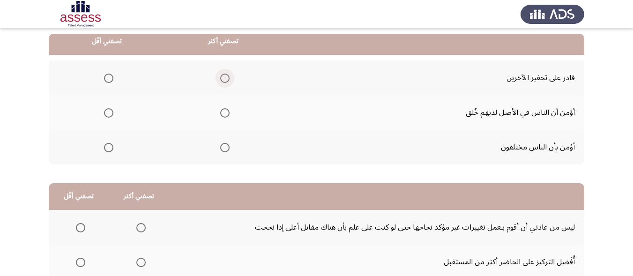
click at [224, 77] on span "Select an option" at bounding box center [224, 78] width 9 height 9
click at [224, 77] on input "Select an option" at bounding box center [224, 78] width 9 height 9
click at [111, 145] on span "Select an option" at bounding box center [108, 147] width 9 height 9
click at [111, 145] on input "Select an option" at bounding box center [108, 147] width 9 height 9
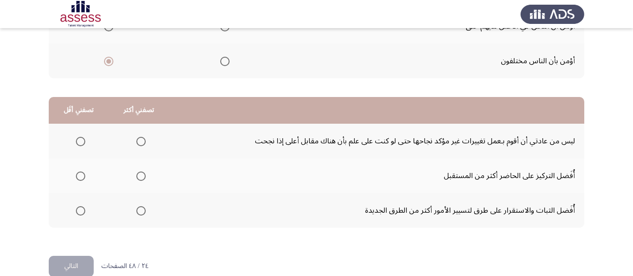
scroll to position [188, 0]
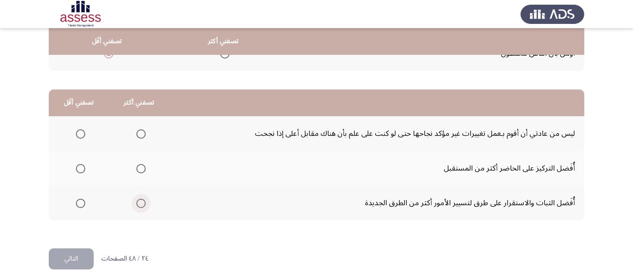
click at [142, 205] on span "Select an option" at bounding box center [140, 203] width 9 height 9
click at [142, 205] on input "Select an option" at bounding box center [140, 203] width 9 height 9
click at [81, 132] on span "Select an option" at bounding box center [80, 133] width 9 height 9
click at [81, 132] on input "Select an option" at bounding box center [80, 133] width 9 height 9
click at [86, 254] on button "التالي" at bounding box center [71, 258] width 45 height 21
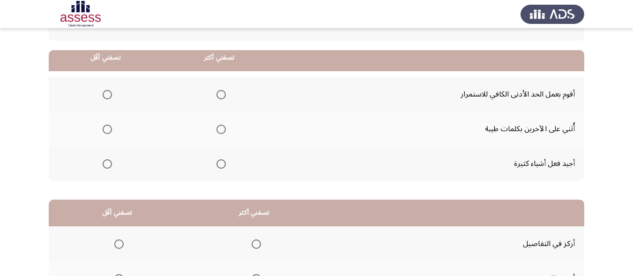
scroll to position [94, 0]
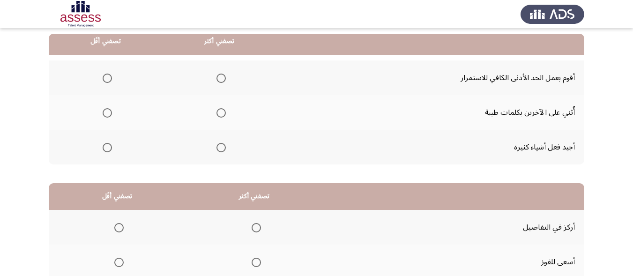
drag, startPoint x: 107, startPoint y: 76, endPoint x: 109, endPoint y: 81, distance: 4.9
click at [109, 81] on span "Select an option" at bounding box center [107, 78] width 9 height 9
click at [109, 81] on input "Select an option" at bounding box center [107, 78] width 9 height 9
click at [219, 149] on span "Select an option" at bounding box center [221, 147] width 9 height 9
click at [219, 149] on input "Select an option" at bounding box center [221, 147] width 9 height 9
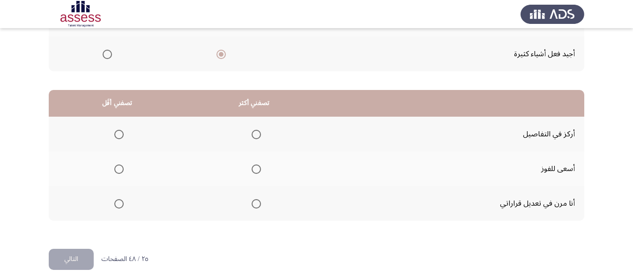
scroll to position [188, 0]
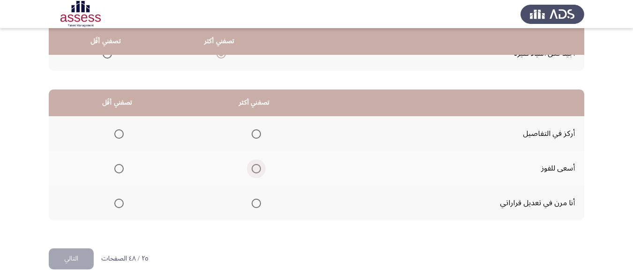
click at [255, 168] on span "Select an option" at bounding box center [256, 168] width 9 height 9
click at [255, 168] on input "Select an option" at bounding box center [256, 168] width 9 height 9
click at [117, 203] on span "Select an option" at bounding box center [118, 203] width 9 height 9
click at [117, 203] on input "Select an option" at bounding box center [118, 203] width 9 height 9
click at [77, 266] on button "التالي" at bounding box center [71, 258] width 45 height 21
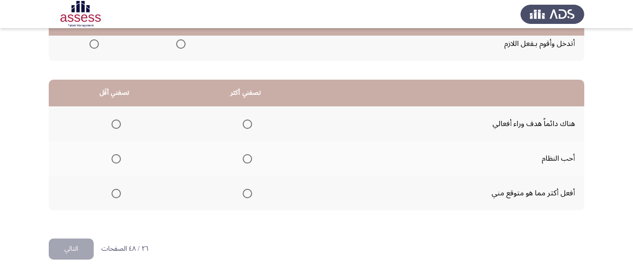
scroll to position [57, 0]
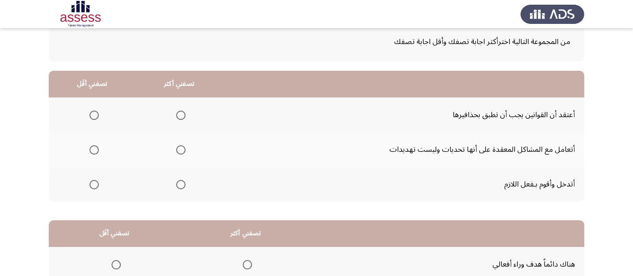
click at [184, 149] on span "Select an option" at bounding box center [180, 149] width 9 height 9
click at [184, 149] on input "Select an option" at bounding box center [180, 149] width 9 height 9
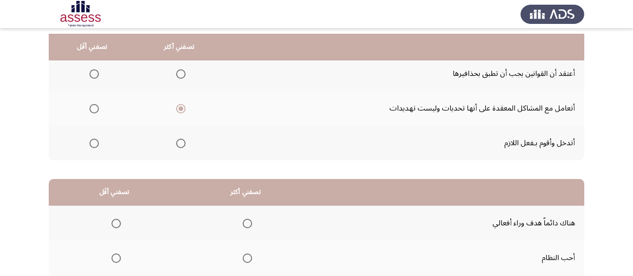
scroll to position [104, 0]
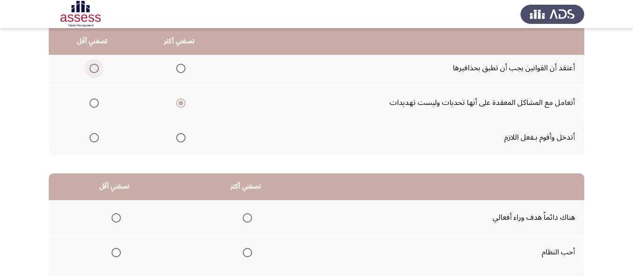
drag, startPoint x: 90, startPoint y: 67, endPoint x: 105, endPoint y: 79, distance: 19.0
click at [99, 74] on th at bounding box center [92, 68] width 87 height 35
click at [96, 66] on span "Select an option" at bounding box center [94, 68] width 9 height 9
click at [96, 66] on input "Select an option" at bounding box center [94, 68] width 9 height 9
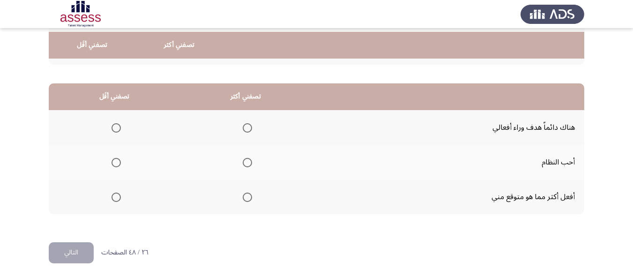
scroll to position [197, 0]
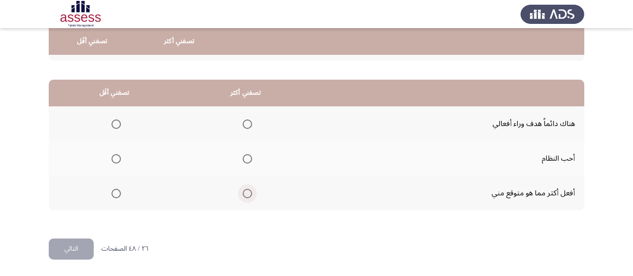
click at [240, 190] on label "Select an option" at bounding box center [245, 193] width 13 height 9
click at [243, 190] on input "Select an option" at bounding box center [247, 193] width 9 height 9
click at [117, 124] on span "Select an option" at bounding box center [116, 124] width 9 height 9
click at [117, 124] on input "Select an option" at bounding box center [116, 124] width 9 height 9
click at [75, 249] on button "التالي" at bounding box center [71, 249] width 45 height 21
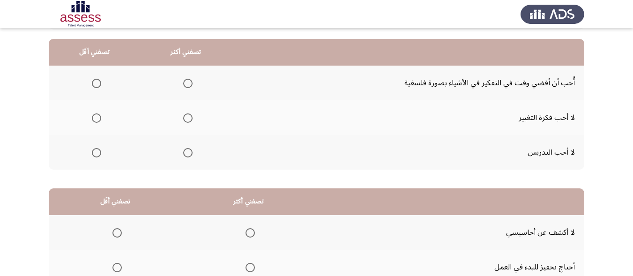
scroll to position [94, 0]
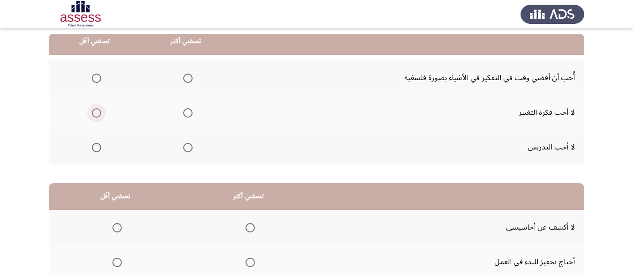
drag, startPoint x: 95, startPoint y: 113, endPoint x: 198, endPoint y: 60, distance: 115.7
click at [102, 113] on th at bounding box center [94, 112] width 91 height 35
click at [93, 115] on span "Select an option" at bounding box center [96, 112] width 9 height 9
click at [93, 115] on input "Select an option" at bounding box center [96, 112] width 9 height 9
click at [188, 143] on span "Select an option" at bounding box center [187, 147] width 9 height 9
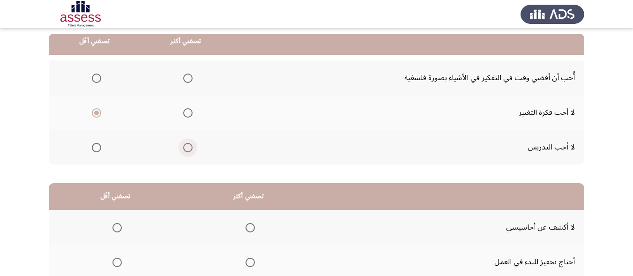
click at [188, 143] on input "Select an option" at bounding box center [187, 147] width 9 height 9
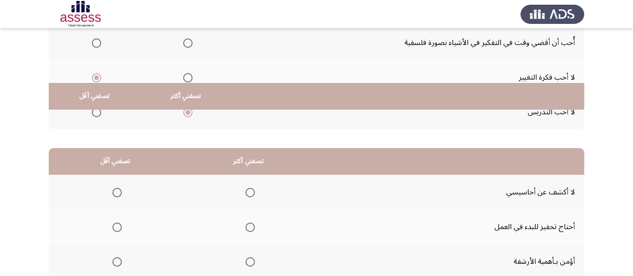
scroll to position [188, 0]
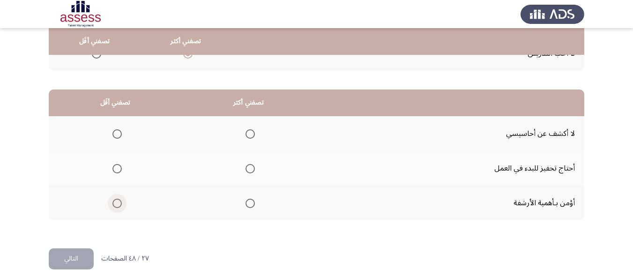
click at [115, 202] on span "Select an option" at bounding box center [117, 203] width 9 height 9
click at [115, 202] on input "Select an option" at bounding box center [117, 203] width 9 height 9
click at [113, 166] on span "Select an option" at bounding box center [117, 168] width 9 height 9
click at [113, 166] on input "Select an option" at bounding box center [117, 168] width 9 height 9
click at [249, 134] on span "Select an option" at bounding box center [250, 133] width 9 height 9
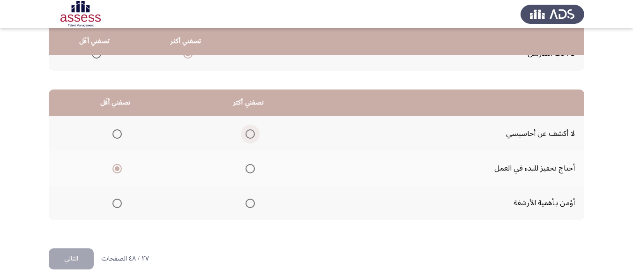
click at [249, 134] on input "Select an option" at bounding box center [250, 133] width 9 height 9
click at [63, 255] on button "التالي" at bounding box center [71, 258] width 45 height 21
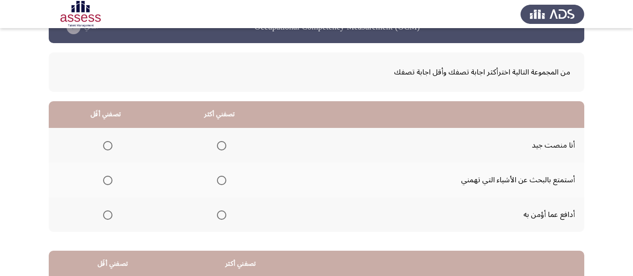
scroll to position [47, 0]
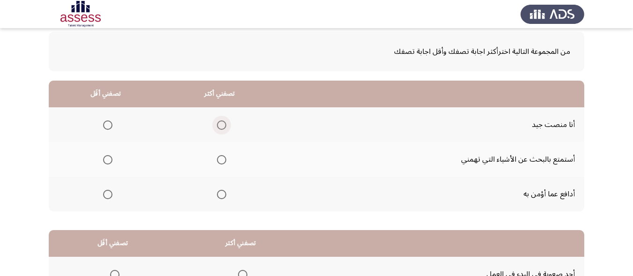
click at [225, 126] on span "Select an option" at bounding box center [221, 124] width 9 height 9
click at [225, 126] on input "Select an option" at bounding box center [221, 124] width 9 height 9
click at [108, 158] on span "Select an option" at bounding box center [107, 159] width 9 height 9
click at [108, 158] on input "Select an option" at bounding box center [107, 159] width 9 height 9
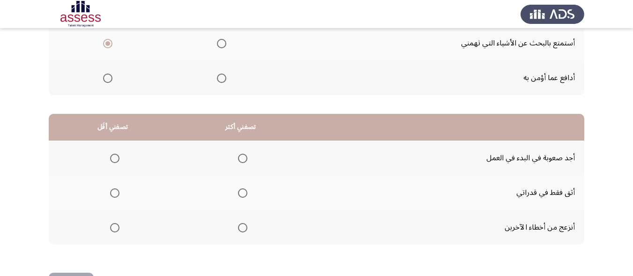
scroll to position [188, 0]
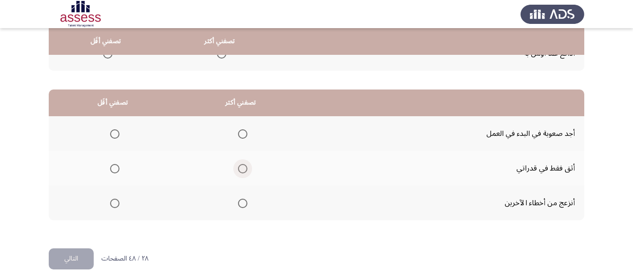
click at [242, 167] on span "Select an option" at bounding box center [242, 168] width 9 height 9
click at [242, 167] on input "Select an option" at bounding box center [242, 168] width 9 height 9
drag, startPoint x: 116, startPoint y: 205, endPoint x: 77, endPoint y: 235, distance: 48.8
click at [114, 206] on span "Select an option" at bounding box center [114, 203] width 9 height 9
click at [114, 206] on input "Select an option" at bounding box center [114, 203] width 9 height 9
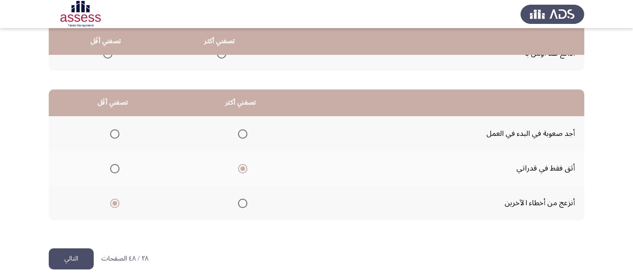
click at [72, 258] on button "التالي" at bounding box center [71, 258] width 45 height 21
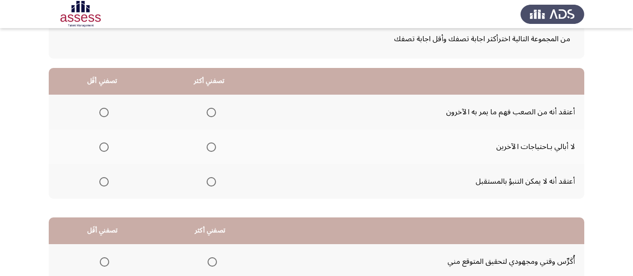
scroll to position [57, 0]
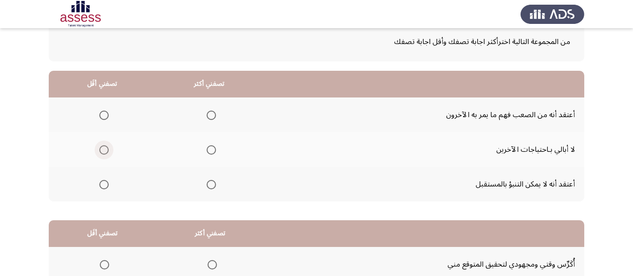
click at [104, 151] on span "Select an option" at bounding box center [103, 149] width 9 height 9
click at [104, 151] on input "Select an option" at bounding box center [103, 149] width 9 height 9
click at [204, 114] on label "Select an option" at bounding box center [209, 115] width 13 height 9
click at [207, 114] on input "Select an option" at bounding box center [211, 115] width 9 height 9
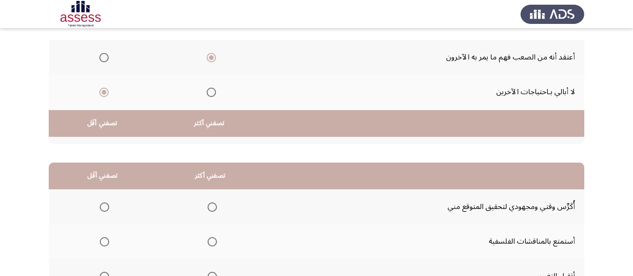
scroll to position [197, 0]
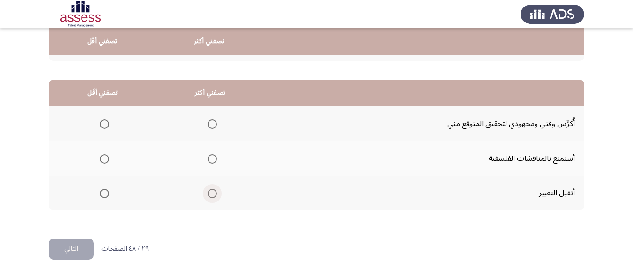
click at [211, 194] on span "Select an option" at bounding box center [212, 193] width 9 height 9
click at [211, 194] on input "Select an option" at bounding box center [212, 193] width 9 height 9
click at [105, 154] on span "Select an option" at bounding box center [104, 158] width 9 height 9
click at [105, 154] on input "Select an option" at bounding box center [104, 158] width 9 height 9
click at [80, 242] on button "التالي" at bounding box center [71, 249] width 45 height 21
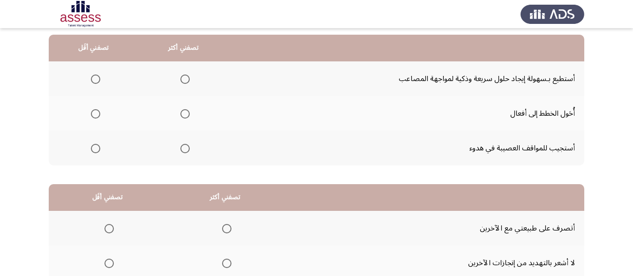
scroll to position [94, 0]
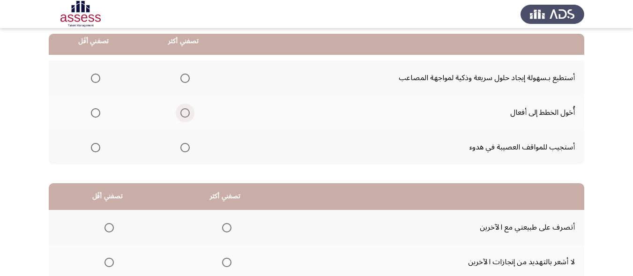
click at [185, 115] on span "Select an option" at bounding box center [184, 112] width 9 height 9
click at [185, 115] on input "Select an option" at bounding box center [184, 112] width 9 height 9
click at [95, 145] on span "Select an option" at bounding box center [95, 147] width 9 height 9
click at [95, 145] on input "Select an option" at bounding box center [95, 147] width 9 height 9
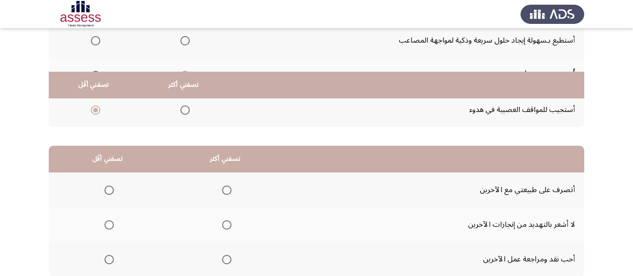
scroll to position [188, 0]
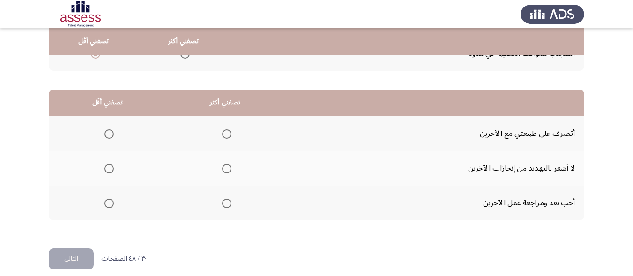
click at [108, 203] on span "Select an option" at bounding box center [109, 203] width 9 height 9
click at [108, 203] on input "Select an option" at bounding box center [109, 203] width 9 height 9
click at [229, 167] on span "Select an option" at bounding box center [226, 168] width 9 height 9
click at [229, 167] on input "Select an option" at bounding box center [226, 168] width 9 height 9
click at [83, 251] on button "التالي" at bounding box center [71, 258] width 45 height 21
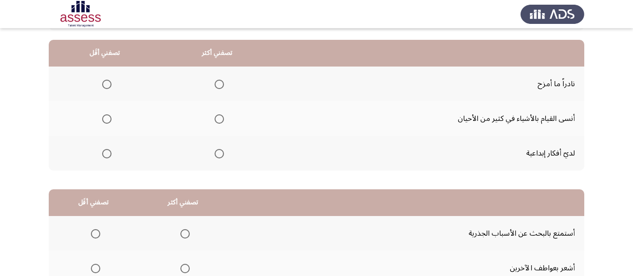
scroll to position [94, 0]
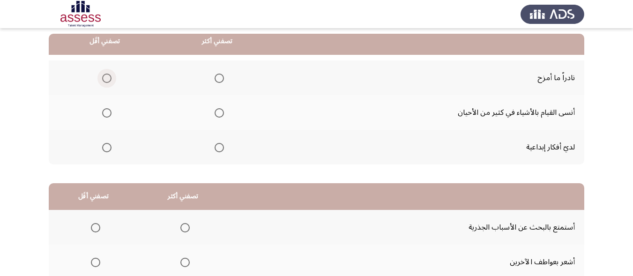
click at [108, 79] on span "Select an option" at bounding box center [106, 78] width 9 height 9
click at [108, 79] on input "Select an option" at bounding box center [106, 78] width 9 height 9
click at [219, 148] on span "Select an option" at bounding box center [219, 147] width 9 height 9
click at [219, 148] on input "Select an option" at bounding box center [219, 147] width 9 height 9
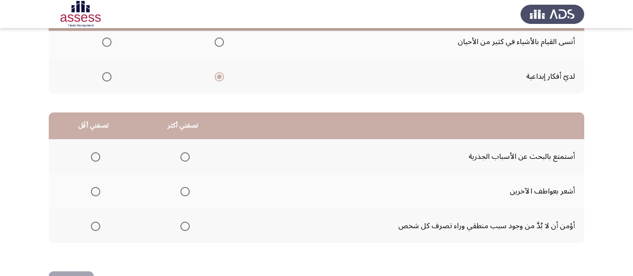
scroll to position [188, 0]
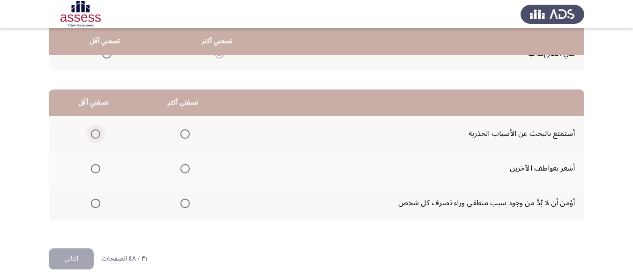
click at [96, 135] on span "Select an option" at bounding box center [95, 133] width 9 height 9
click at [96, 135] on input "Select an option" at bounding box center [95, 133] width 9 height 9
click at [187, 204] on span "Select an option" at bounding box center [184, 203] width 9 height 9
click at [187, 204] on input "Select an option" at bounding box center [184, 203] width 9 height 9
click at [60, 258] on button "التالي" at bounding box center [71, 258] width 45 height 21
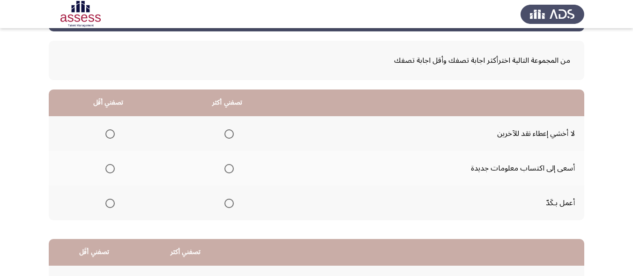
scroll to position [94, 0]
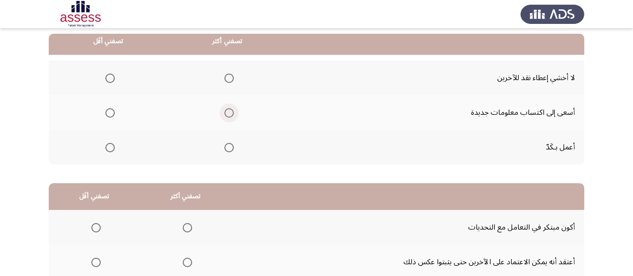
click at [229, 113] on span "Select an option" at bounding box center [229, 112] width 9 height 9
click at [229, 113] on input "Select an option" at bounding box center [229, 112] width 9 height 9
click at [108, 75] on span "Select an option" at bounding box center [109, 78] width 9 height 9
click at [108, 75] on input "Select an option" at bounding box center [109, 78] width 9 height 9
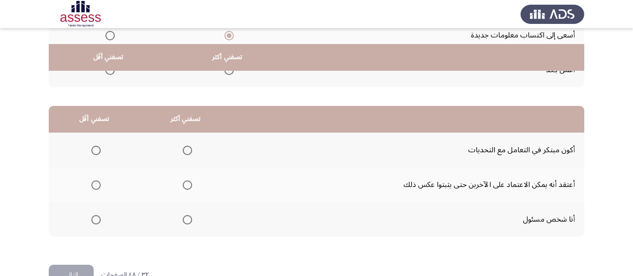
scroll to position [188, 0]
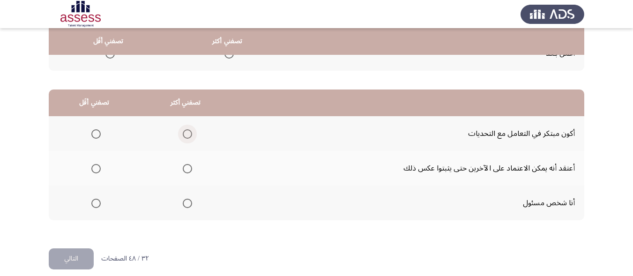
click at [183, 132] on span "Select an option" at bounding box center [187, 133] width 9 height 9
click at [183, 132] on input "Select an option" at bounding box center [187, 133] width 9 height 9
click at [98, 169] on span "Select an option" at bounding box center [95, 168] width 9 height 9
click at [98, 169] on input "Select an option" at bounding box center [95, 168] width 9 height 9
drag, startPoint x: 82, startPoint y: 254, endPoint x: 77, endPoint y: 241, distance: 13.9
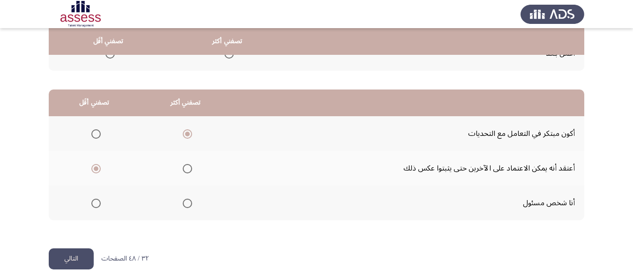
click at [82, 254] on button "التالي" at bounding box center [71, 258] width 45 height 21
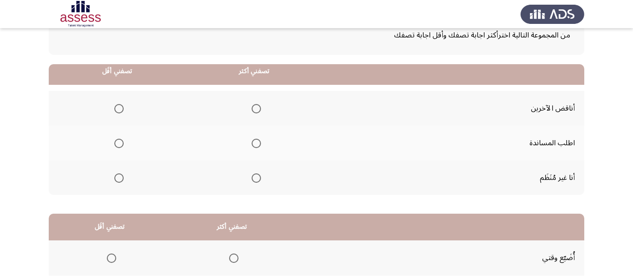
scroll to position [47, 0]
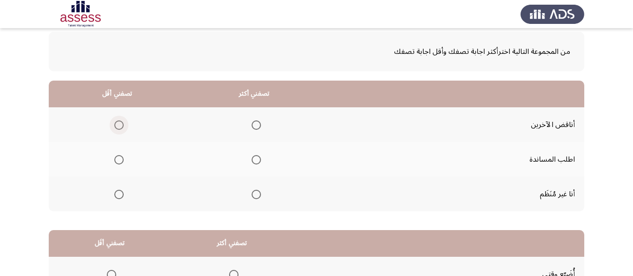
click at [116, 123] on span "Select an option" at bounding box center [118, 124] width 9 height 9
click at [116, 123] on input "Select an option" at bounding box center [118, 124] width 9 height 9
click at [256, 160] on span "Select an option" at bounding box center [256, 160] width 0 height 0
click at [255, 160] on input "Select an option" at bounding box center [256, 159] width 9 height 9
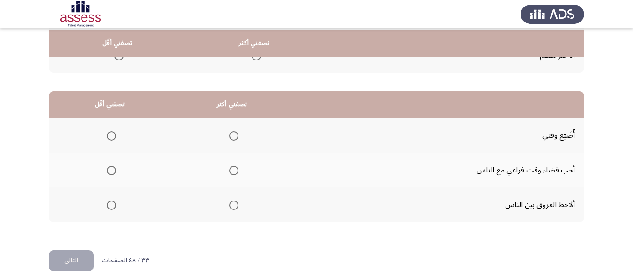
scroll to position [188, 0]
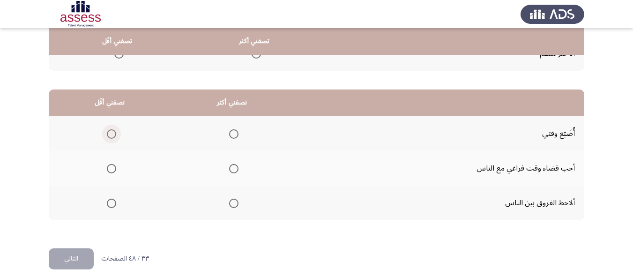
click at [110, 135] on span "Select an option" at bounding box center [111, 133] width 9 height 9
click at [110, 135] on input "Select an option" at bounding box center [111, 133] width 9 height 9
click at [111, 171] on span "Select an option" at bounding box center [111, 168] width 9 height 9
click at [111, 171] on input "Select an option" at bounding box center [111, 168] width 9 height 9
click at [233, 205] on span "Select an option" at bounding box center [233, 203] width 9 height 9
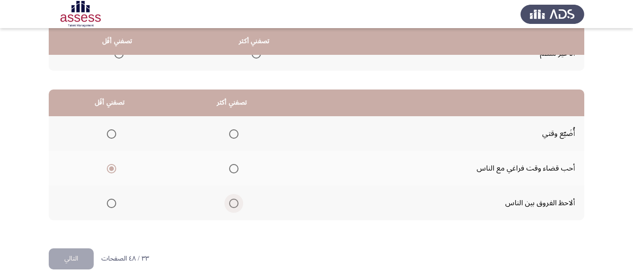
click at [233, 205] on input "Select an option" at bounding box center [233, 203] width 9 height 9
click at [62, 255] on button "التالي" at bounding box center [71, 258] width 45 height 21
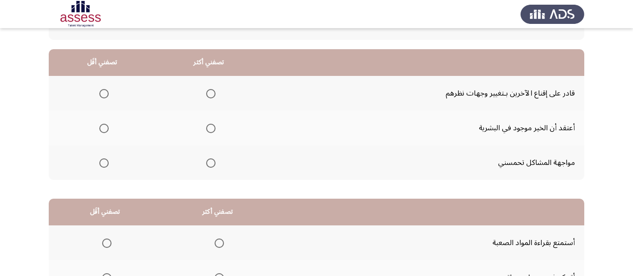
scroll to position [94, 0]
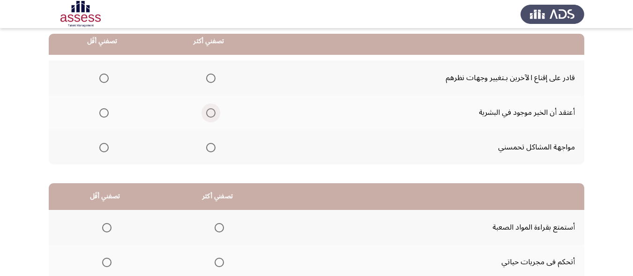
click at [211, 114] on span "Select an option" at bounding box center [210, 112] width 9 height 9
click at [211, 114] on input "Select an option" at bounding box center [210, 112] width 9 height 9
click at [106, 148] on span "Select an option" at bounding box center [103, 147] width 9 height 9
click at [106, 148] on input "Select an option" at bounding box center [103, 147] width 9 height 9
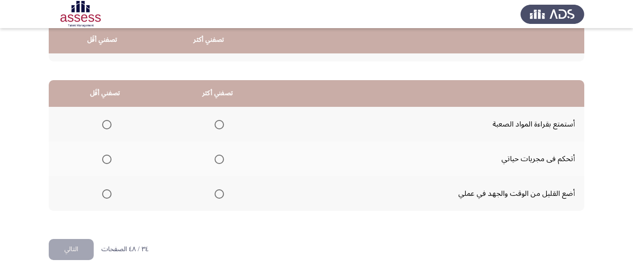
scroll to position [197, 0]
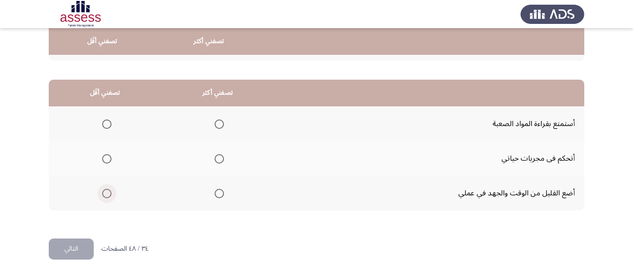
click at [107, 194] on span "Select an option" at bounding box center [106, 193] width 9 height 9
click at [107, 194] on input "Select an option" at bounding box center [106, 193] width 9 height 9
click at [222, 158] on span "Select an option" at bounding box center [219, 158] width 9 height 9
click at [222, 158] on input "Select an option" at bounding box center [219, 158] width 9 height 9
click at [71, 246] on button "التالي" at bounding box center [71, 249] width 45 height 21
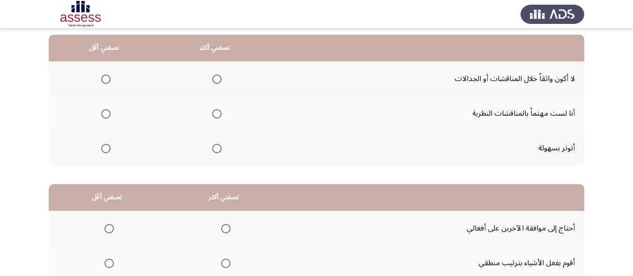
scroll to position [94, 0]
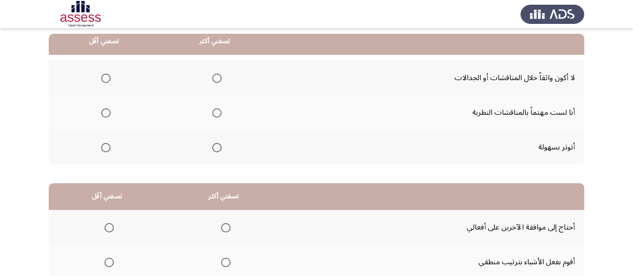
click at [218, 108] on span "Select an option" at bounding box center [216, 112] width 9 height 9
click at [218, 108] on input "Select an option" at bounding box center [216, 112] width 9 height 9
click at [106, 150] on span "Select an option" at bounding box center [105, 147] width 9 height 9
click at [106, 150] on input "Select an option" at bounding box center [105, 147] width 9 height 9
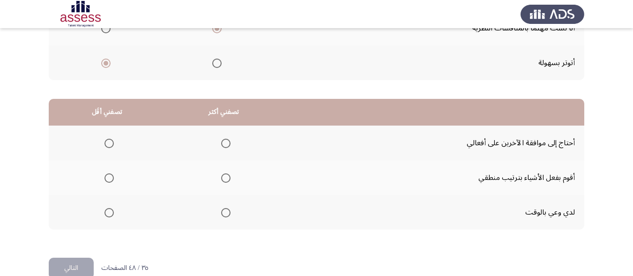
scroll to position [197, 0]
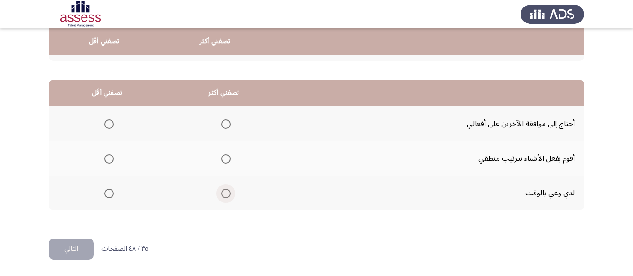
click at [223, 194] on span "Select an option" at bounding box center [225, 193] width 9 height 9
click at [223, 194] on input "Select an option" at bounding box center [225, 193] width 9 height 9
click at [107, 123] on span "Select an option" at bounding box center [109, 124] width 9 height 9
click at [107, 123] on input "Select an option" at bounding box center [109, 124] width 9 height 9
click at [75, 243] on button "التالي" at bounding box center [71, 249] width 45 height 21
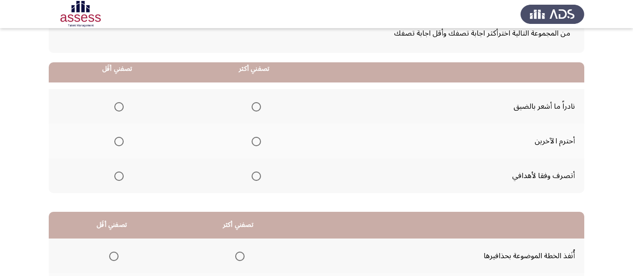
scroll to position [94, 0]
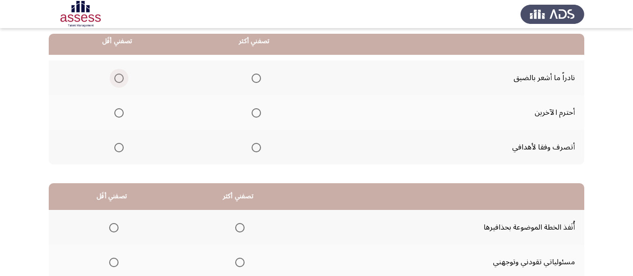
click at [119, 79] on span "Select an option" at bounding box center [118, 78] width 9 height 9
click at [119, 79] on input "Select an option" at bounding box center [118, 78] width 9 height 9
click at [252, 113] on span "Select an option" at bounding box center [256, 112] width 9 height 9
click at [252, 113] on input "Select an option" at bounding box center [256, 112] width 9 height 9
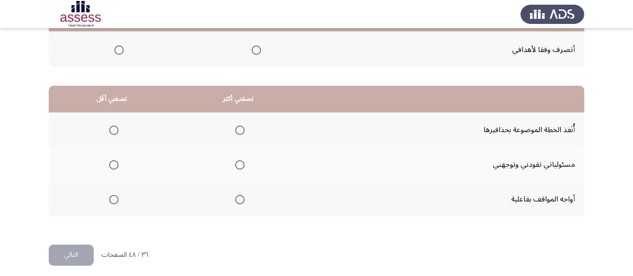
scroll to position [197, 0]
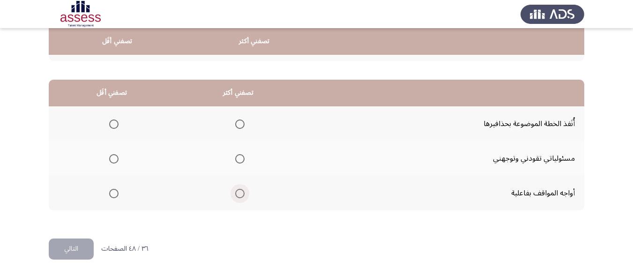
click at [235, 196] on span "Select an option" at bounding box center [239, 193] width 9 height 9
click at [235, 196] on input "Select an option" at bounding box center [239, 193] width 9 height 9
click at [114, 159] on span "Select an option" at bounding box center [113, 158] width 9 height 9
click at [114, 159] on input "Select an option" at bounding box center [113, 158] width 9 height 9
click at [78, 246] on button "التالي" at bounding box center [71, 249] width 45 height 21
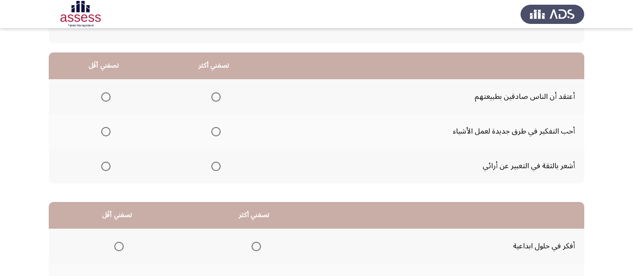
scroll to position [94, 0]
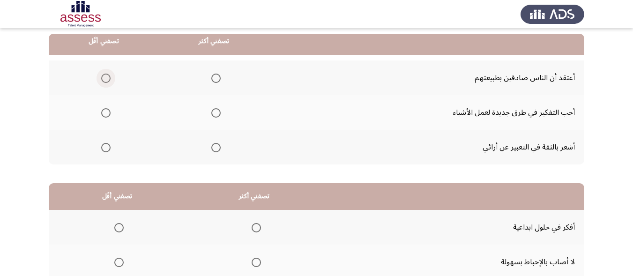
click at [101, 77] on span "Select an option" at bounding box center [105, 78] width 9 height 9
click at [101, 77] on input "Select an option" at bounding box center [105, 78] width 9 height 9
click at [216, 109] on span "Select an option" at bounding box center [215, 112] width 9 height 9
click at [216, 109] on input "Select an option" at bounding box center [215, 112] width 9 height 9
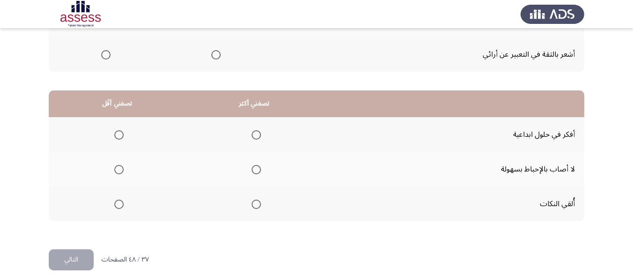
scroll to position [188, 0]
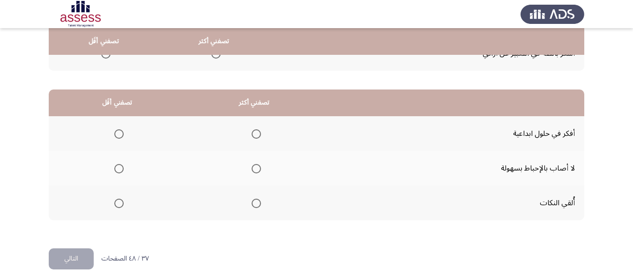
click at [119, 201] on span "Select an option" at bounding box center [118, 203] width 9 height 9
click at [119, 201] on input "Select an option" at bounding box center [118, 203] width 9 height 9
click at [254, 168] on span "Select an option" at bounding box center [256, 168] width 9 height 9
click at [254, 168] on input "Select an option" at bounding box center [256, 168] width 9 height 9
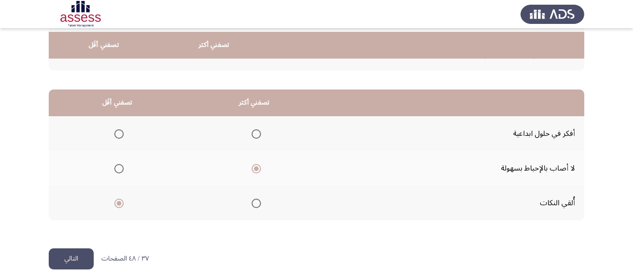
scroll to position [197, 0]
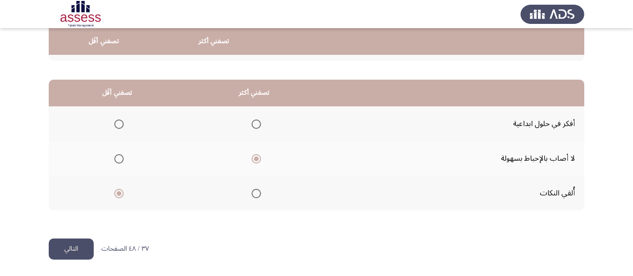
click at [68, 249] on button "التالي" at bounding box center [71, 249] width 45 height 21
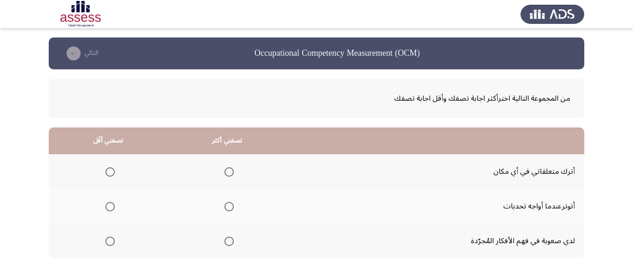
scroll to position [94, 0]
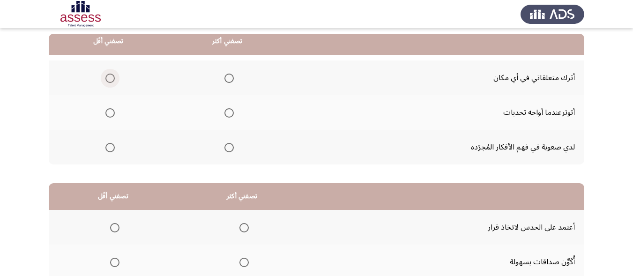
drag, startPoint x: 112, startPoint y: 78, endPoint x: 338, endPoint y: 96, distance: 226.2
click at [119, 78] on th at bounding box center [108, 77] width 119 height 35
click at [229, 147] on span "Select an option" at bounding box center [229, 147] width 9 height 9
click at [229, 147] on input "Select an option" at bounding box center [229, 147] width 9 height 9
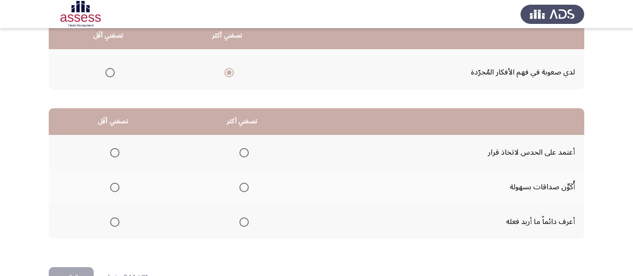
scroll to position [197, 0]
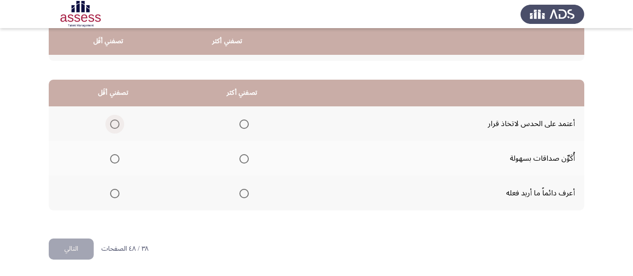
click at [117, 121] on span "Select an option" at bounding box center [114, 124] width 9 height 9
click at [117, 121] on input "Select an option" at bounding box center [114, 124] width 9 height 9
click at [241, 194] on span "Select an option" at bounding box center [244, 193] width 9 height 9
click at [241, 194] on input "Select an option" at bounding box center [244, 193] width 9 height 9
click at [69, 247] on button "التالي" at bounding box center [71, 249] width 45 height 21
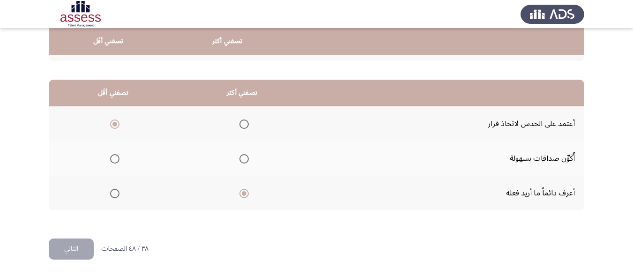
scroll to position [0, 0]
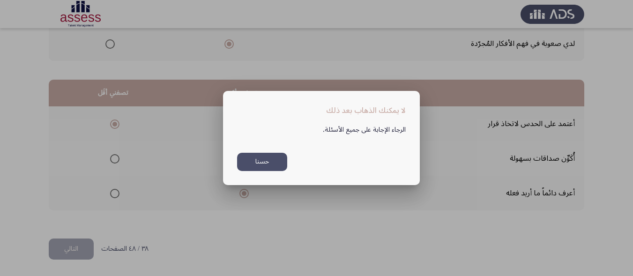
click at [256, 161] on button "حسنا" at bounding box center [262, 162] width 50 height 18
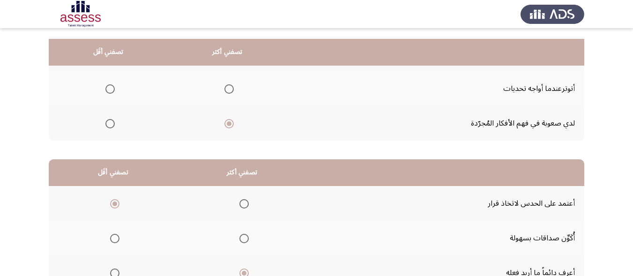
scroll to position [10, 0]
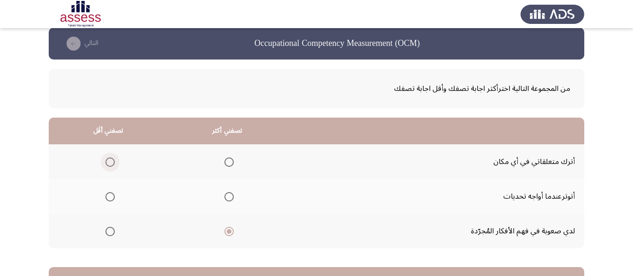
click at [113, 165] on span "Select an option" at bounding box center [109, 162] width 9 height 9
click at [113, 165] on input "Select an option" at bounding box center [109, 162] width 9 height 9
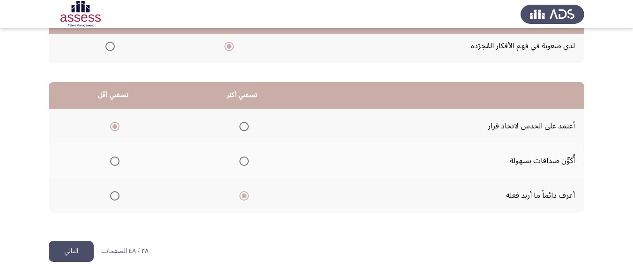
scroll to position [197, 0]
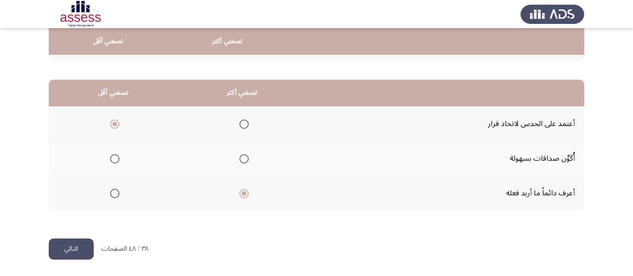
click at [68, 245] on button "التالي" at bounding box center [71, 249] width 45 height 21
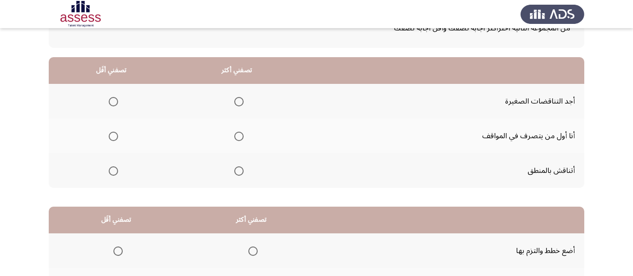
scroll to position [94, 0]
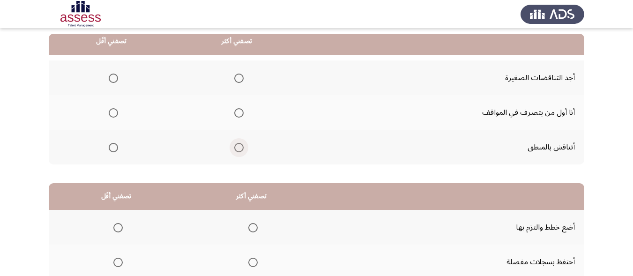
click at [241, 148] on span "Select an option" at bounding box center [238, 147] width 9 height 9
click at [241, 148] on input "Select an option" at bounding box center [238, 147] width 9 height 9
click at [237, 81] on span "Select an option" at bounding box center [238, 78] width 9 height 9
click at [237, 81] on input "Select an option" at bounding box center [238, 78] width 9 height 9
click at [240, 111] on span "Select an option" at bounding box center [238, 112] width 9 height 9
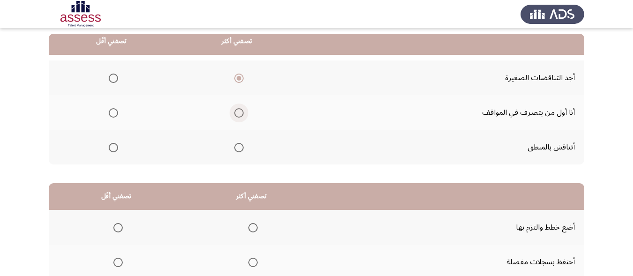
click at [240, 111] on input "Select an option" at bounding box center [238, 112] width 9 height 9
click at [115, 76] on span "Select an option" at bounding box center [113, 78] width 9 height 9
click at [115, 76] on input "Select an option" at bounding box center [113, 78] width 9 height 9
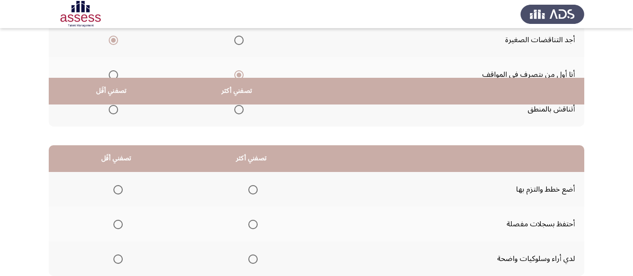
scroll to position [188, 0]
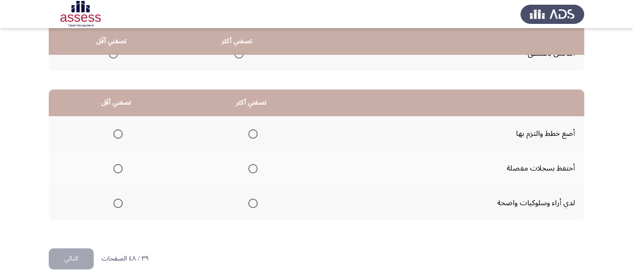
click at [117, 170] on span "Select an option" at bounding box center [117, 168] width 9 height 9
click at [117, 170] on input "Select an option" at bounding box center [117, 168] width 9 height 9
click at [252, 207] on span "Select an option" at bounding box center [252, 203] width 9 height 9
click at [252, 207] on input "Select an option" at bounding box center [252, 203] width 9 height 9
click at [75, 256] on button "التالي" at bounding box center [71, 258] width 45 height 21
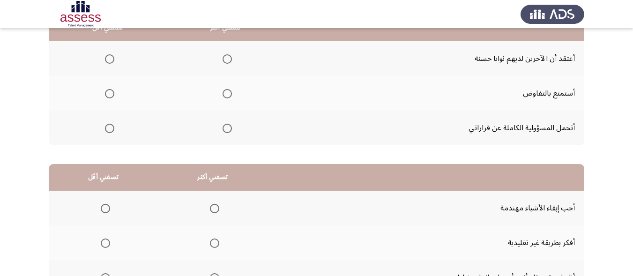
scroll to position [57, 0]
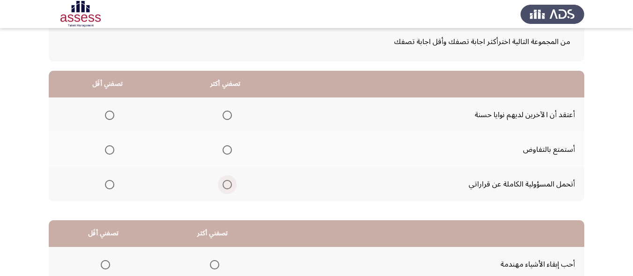
click at [230, 185] on span "Select an option" at bounding box center [227, 184] width 9 height 9
click at [230, 185] on input "Select an option" at bounding box center [227, 184] width 9 height 9
drag, startPoint x: 108, startPoint y: 150, endPoint x: 113, endPoint y: 151, distance: 4.8
click at [113, 151] on span "Select an option" at bounding box center [109, 149] width 9 height 9
click at [113, 151] on input "Select an option" at bounding box center [109, 149] width 9 height 9
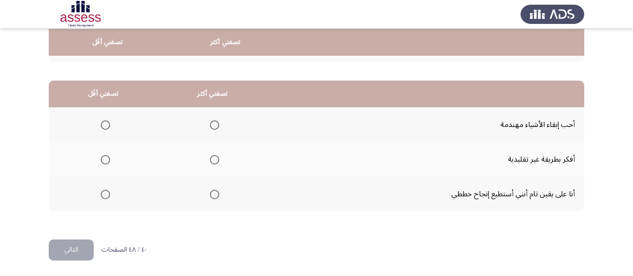
scroll to position [197, 0]
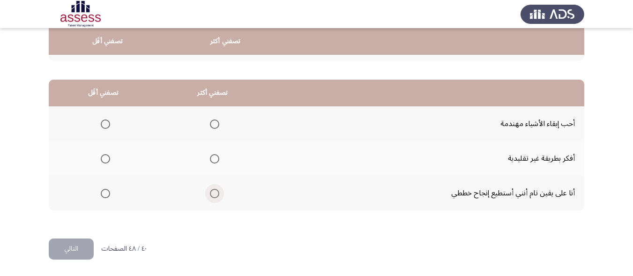
click at [213, 195] on span "Select an option" at bounding box center [214, 193] width 9 height 9
click at [213, 195] on input "Select an option" at bounding box center [214, 193] width 9 height 9
click at [109, 162] on span "Select an option" at bounding box center [105, 158] width 9 height 9
click at [109, 162] on input "Select an option" at bounding box center [105, 158] width 9 height 9
click at [78, 246] on button "التالي" at bounding box center [71, 249] width 45 height 21
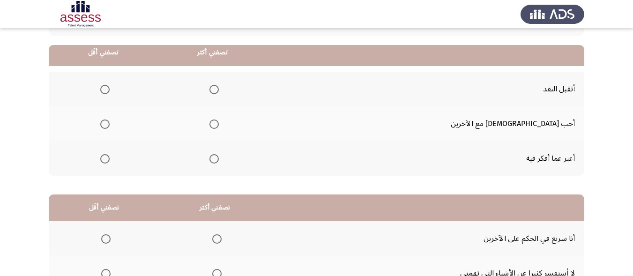
scroll to position [94, 0]
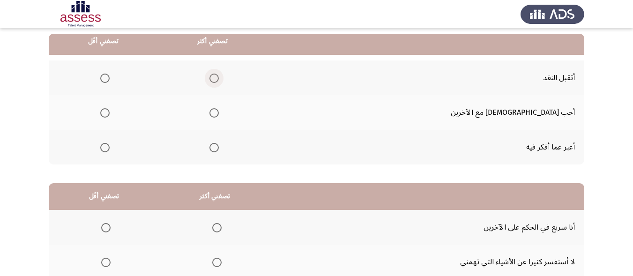
click at [219, 77] on span "Select an option" at bounding box center [214, 78] width 9 height 9
click at [219, 77] on input "Select an option" at bounding box center [214, 78] width 9 height 9
drag, startPoint x: 116, startPoint y: 144, endPoint x: 153, endPoint y: 148, distance: 37.7
click at [124, 146] on th at bounding box center [103, 147] width 109 height 35
click at [110, 144] on span "Select an option" at bounding box center [104, 147] width 9 height 9
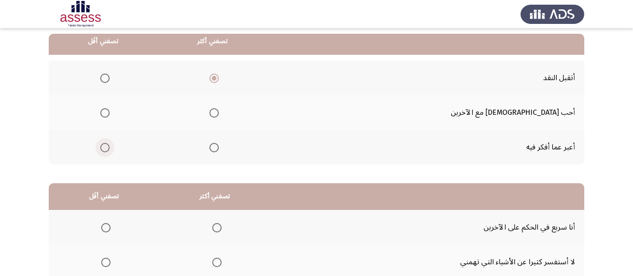
click at [110, 144] on input "Select an option" at bounding box center [104, 147] width 9 height 9
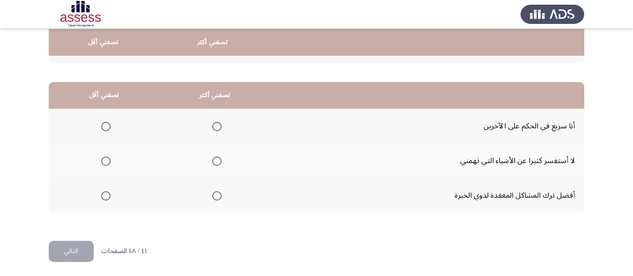
scroll to position [197, 0]
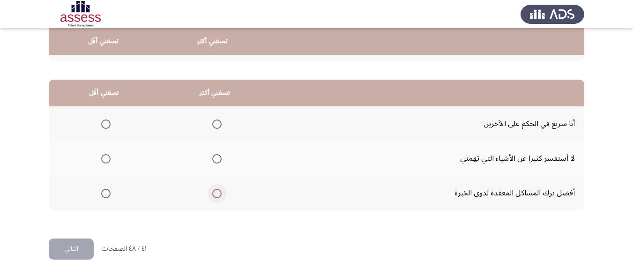
click at [218, 192] on span "Select an option" at bounding box center [216, 193] width 9 height 9
click at [218, 192] on input "Select an option" at bounding box center [216, 193] width 9 height 9
click at [110, 124] on span "Select an option" at bounding box center [105, 124] width 9 height 9
click at [110, 124] on input "Select an option" at bounding box center [105, 124] width 9 height 9
click at [82, 249] on button "التالي" at bounding box center [71, 249] width 45 height 21
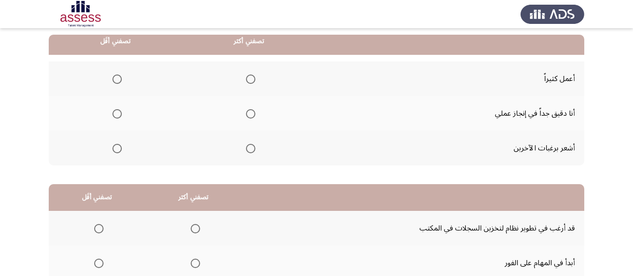
scroll to position [94, 0]
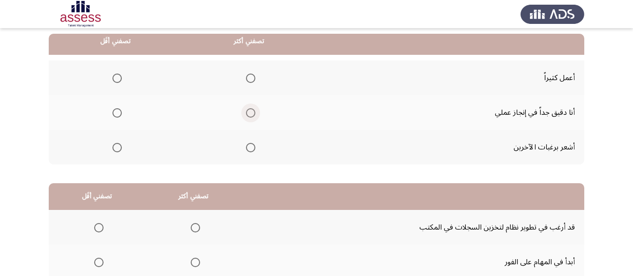
click at [253, 113] on span "Select an option" at bounding box center [250, 112] width 9 height 9
click at [253, 113] on input "Select an option" at bounding box center [250, 112] width 9 height 9
drag, startPoint x: 113, startPoint y: 145, endPoint x: 218, endPoint y: 170, distance: 107.1
click at [114, 145] on span "Select an option" at bounding box center [117, 147] width 9 height 9
click at [114, 145] on input "Select an option" at bounding box center [117, 147] width 9 height 9
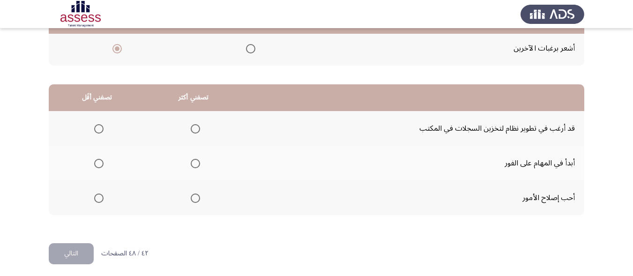
scroll to position [197, 0]
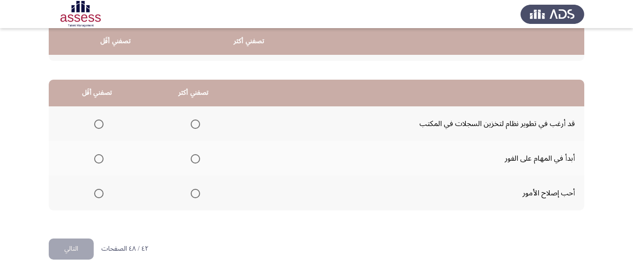
click at [191, 161] on span "Select an option" at bounding box center [195, 158] width 9 height 9
click at [191, 161] on input "Select an option" at bounding box center [195, 158] width 9 height 9
click at [101, 126] on span "Select an option" at bounding box center [98, 124] width 9 height 9
click at [101, 126] on input "Select an option" at bounding box center [98, 124] width 9 height 9
click at [80, 242] on button "التالي" at bounding box center [71, 249] width 45 height 21
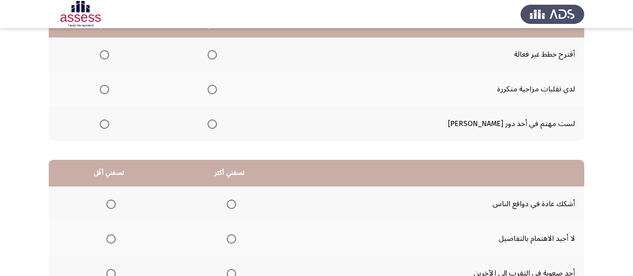
scroll to position [94, 0]
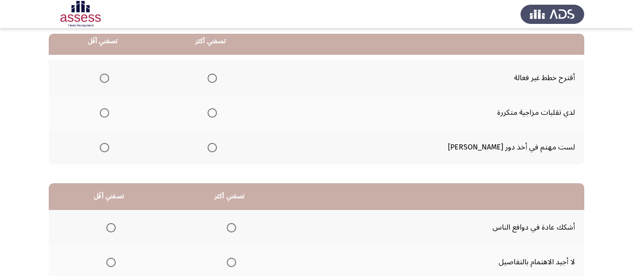
click at [109, 149] on span "Select an option" at bounding box center [104, 147] width 9 height 9
click at [109, 149] on input "Select an option" at bounding box center [104, 147] width 9 height 9
click at [109, 116] on span "Select an option" at bounding box center [104, 112] width 9 height 9
click at [109, 116] on input "Select an option" at bounding box center [104, 112] width 9 height 9
click at [109, 76] on span "Select an option" at bounding box center [104, 78] width 9 height 9
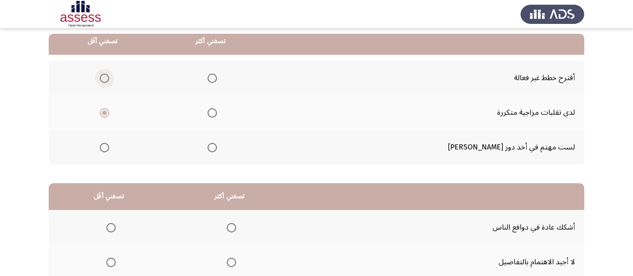
click at [109, 76] on input "Select an option" at bounding box center [104, 78] width 9 height 9
click at [217, 148] on span "Select an option" at bounding box center [212, 147] width 9 height 9
click at [217, 148] on input "Select an option" at bounding box center [212, 147] width 9 height 9
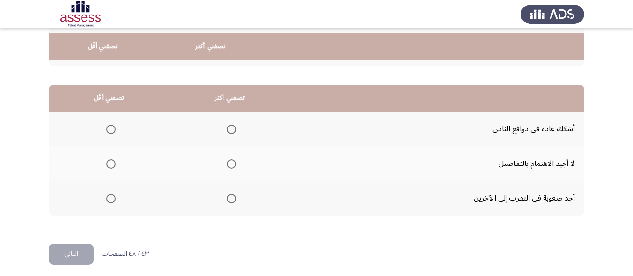
scroll to position [197, 0]
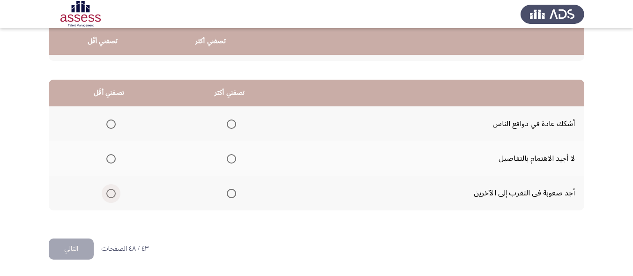
click at [112, 195] on span "Select an option" at bounding box center [110, 193] width 9 height 9
click at [112, 195] on input "Select an option" at bounding box center [110, 193] width 9 height 9
click at [112, 124] on span "Select an option" at bounding box center [110, 124] width 9 height 9
click at [112, 124] on input "Select an option" at bounding box center [110, 124] width 9 height 9
click at [230, 195] on span "Select an option" at bounding box center [231, 193] width 9 height 9
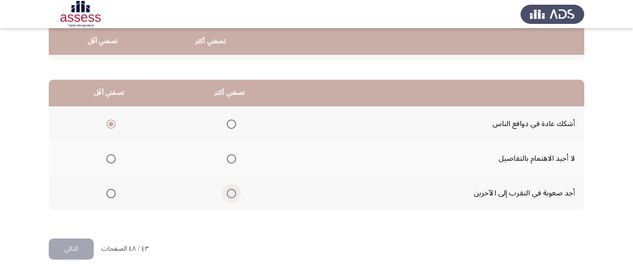
click at [230, 195] on input "Select an option" at bounding box center [231, 193] width 9 height 9
click at [71, 246] on button "التالي" at bounding box center [71, 249] width 45 height 21
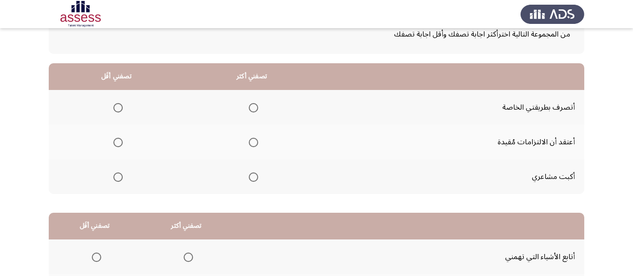
scroll to position [57, 0]
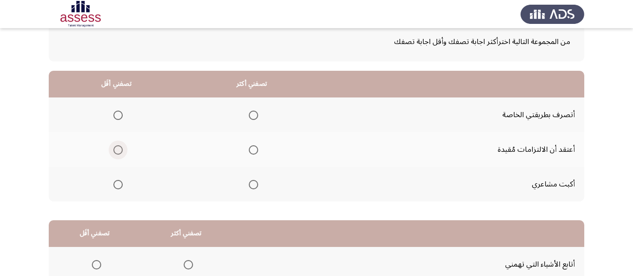
click at [118, 151] on span "Select an option" at bounding box center [117, 149] width 9 height 9
click at [118, 151] on input "Select an option" at bounding box center [117, 149] width 9 height 9
click at [257, 115] on span "Select an option" at bounding box center [253, 115] width 9 height 9
click at [257, 115] on input "Select an option" at bounding box center [253, 115] width 9 height 9
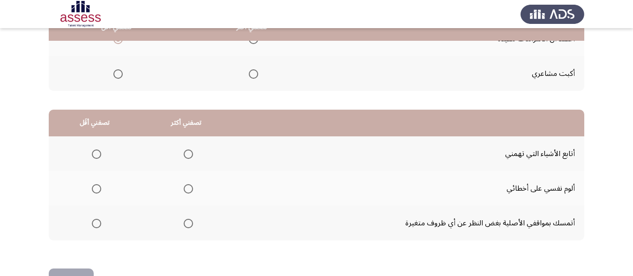
scroll to position [197, 0]
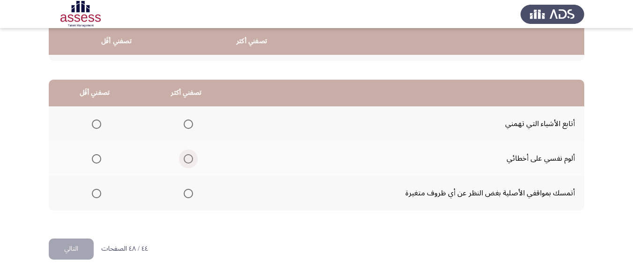
click at [187, 157] on span "Select an option" at bounding box center [188, 158] width 9 height 9
click at [187, 157] on input "Select an option" at bounding box center [188, 158] width 9 height 9
click at [93, 194] on span "Select an option" at bounding box center [96, 193] width 9 height 9
click at [93, 194] on input "Select an option" at bounding box center [96, 193] width 9 height 9
click at [78, 246] on button "التالي" at bounding box center [71, 249] width 45 height 21
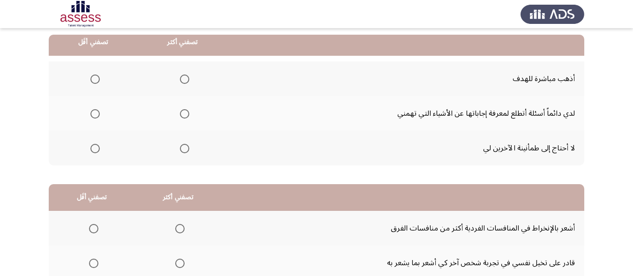
scroll to position [94, 0]
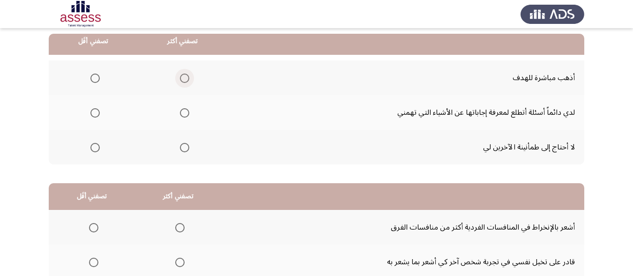
click at [188, 77] on span "Select an option" at bounding box center [184, 78] width 9 height 9
click at [188, 77] on input "Select an option" at bounding box center [184, 78] width 9 height 9
click at [94, 148] on span "Select an option" at bounding box center [94, 147] width 9 height 9
click at [94, 148] on input "Select an option" at bounding box center [94, 147] width 9 height 9
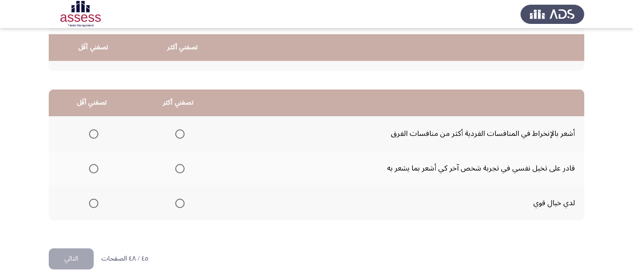
scroll to position [197, 0]
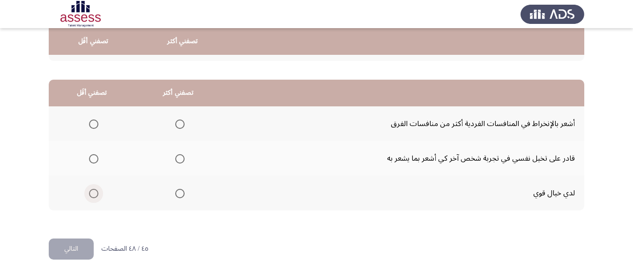
click at [94, 189] on span "Select an option" at bounding box center [93, 193] width 9 height 9
click at [94, 189] on input "Select an option" at bounding box center [93, 193] width 9 height 9
click at [176, 158] on span "Select an option" at bounding box center [179, 158] width 9 height 9
click at [176, 158] on input "Select an option" at bounding box center [179, 158] width 9 height 9
click at [80, 248] on button "التالي" at bounding box center [71, 249] width 45 height 21
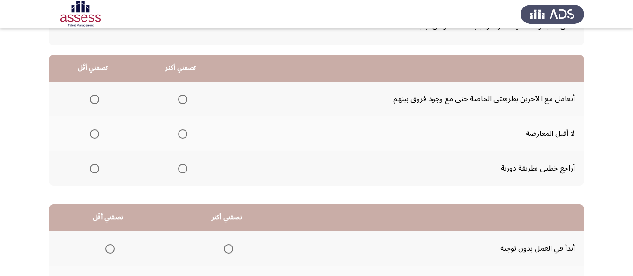
scroll to position [94, 0]
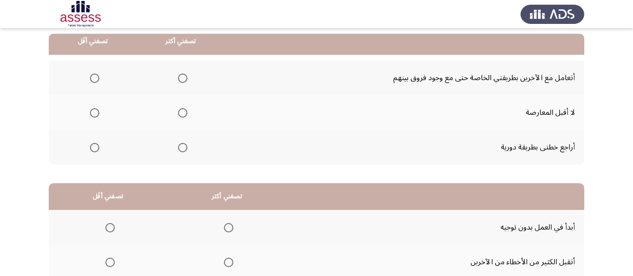
click at [185, 150] on span "Select an option" at bounding box center [182, 147] width 9 height 9
click at [185, 150] on input "Select an option" at bounding box center [182, 147] width 9 height 9
click at [93, 112] on span "Select an option" at bounding box center [94, 112] width 9 height 9
click at [93, 112] on input "Select an option" at bounding box center [94, 112] width 9 height 9
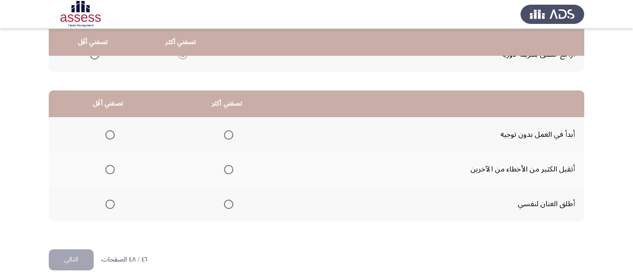
scroll to position [188, 0]
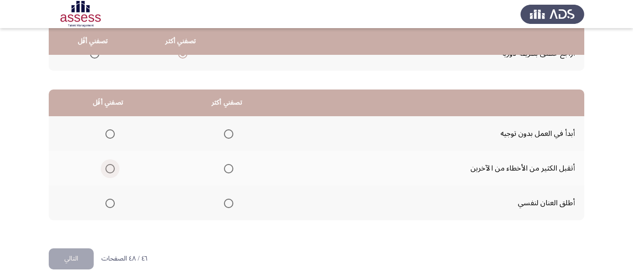
click at [111, 171] on span "Select an option" at bounding box center [109, 168] width 9 height 9
click at [111, 171] on input "Select an option" at bounding box center [109, 168] width 9 height 9
click at [229, 205] on span "Select an option" at bounding box center [228, 203] width 9 height 9
click at [229, 205] on input "Select an option" at bounding box center [228, 203] width 9 height 9
click at [109, 135] on span "Select an option" at bounding box center [109, 133] width 9 height 9
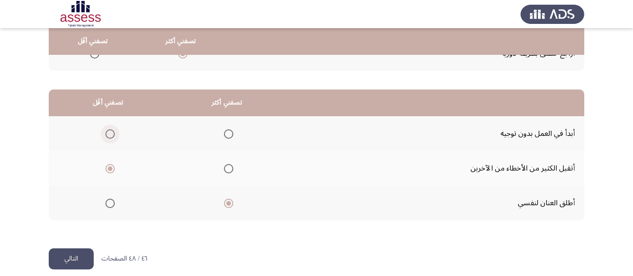
click at [109, 135] on input "Select an option" at bounding box center [109, 133] width 9 height 9
click at [110, 170] on span "Select an option" at bounding box center [109, 168] width 9 height 9
click at [110, 170] on input "Select an option" at bounding box center [109, 168] width 9 height 9
click at [76, 252] on button "التالي" at bounding box center [71, 258] width 45 height 21
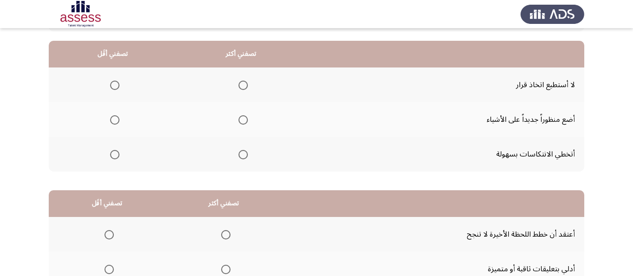
scroll to position [94, 0]
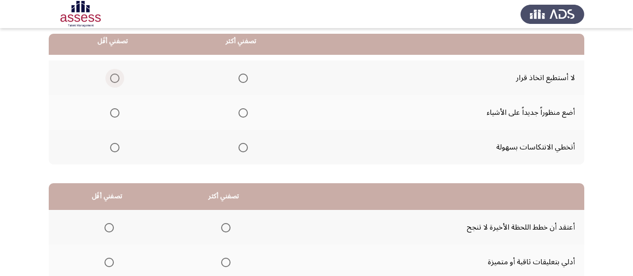
click at [113, 80] on span "Select an option" at bounding box center [114, 78] width 9 height 9
click at [113, 80] on input "Select an option" at bounding box center [114, 78] width 9 height 9
click at [245, 148] on span "Select an option" at bounding box center [243, 147] width 9 height 9
click at [245, 148] on input "Select an option" at bounding box center [243, 147] width 9 height 9
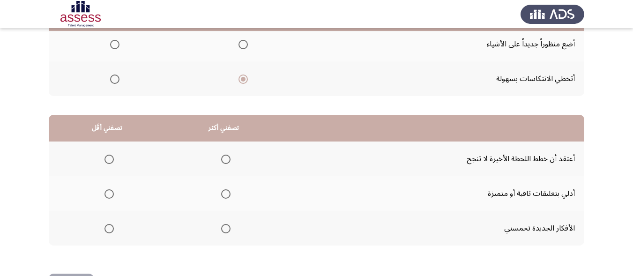
scroll to position [188, 0]
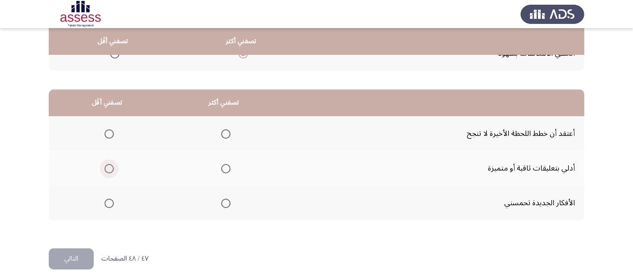
click at [111, 172] on span "Select an option" at bounding box center [109, 168] width 9 height 9
click at [111, 172] on input "Select an option" at bounding box center [109, 168] width 9 height 9
click at [112, 202] on span "Select an option" at bounding box center [109, 203] width 9 height 9
click at [112, 202] on input "Select an option" at bounding box center [109, 203] width 9 height 9
click at [224, 135] on span "Select an option" at bounding box center [225, 133] width 9 height 9
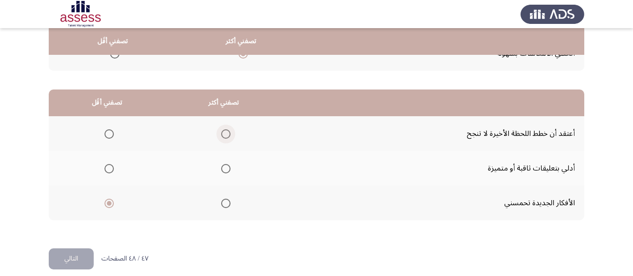
click at [224, 135] on input "Select an option" at bounding box center [225, 133] width 9 height 9
click at [224, 135] on span "Select an option" at bounding box center [226, 134] width 5 height 5
click at [224, 135] on input "Select an option" at bounding box center [225, 133] width 9 height 9
click at [222, 171] on span "Select an option" at bounding box center [225, 168] width 9 height 9
click at [222, 171] on input "Select an option" at bounding box center [225, 168] width 9 height 9
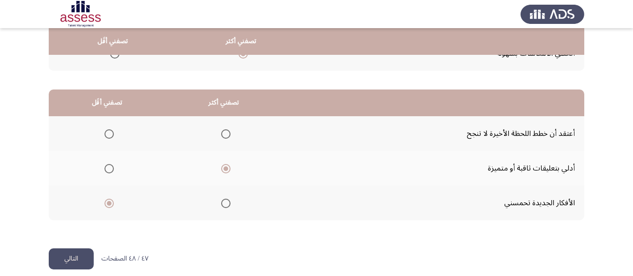
click at [69, 254] on button "التالي" at bounding box center [71, 258] width 45 height 21
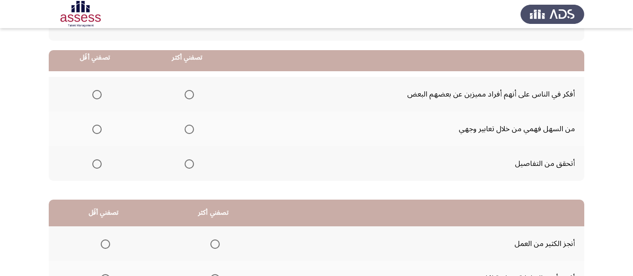
scroll to position [94, 0]
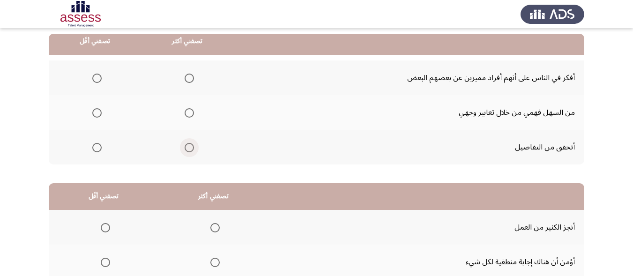
click at [187, 146] on span "Select an option" at bounding box center [189, 147] width 9 height 9
click at [187, 146] on input "Select an option" at bounding box center [189, 147] width 9 height 9
click at [98, 110] on span "Select an option" at bounding box center [96, 112] width 9 height 9
click at [98, 110] on input "Select an option" at bounding box center [96, 112] width 9 height 9
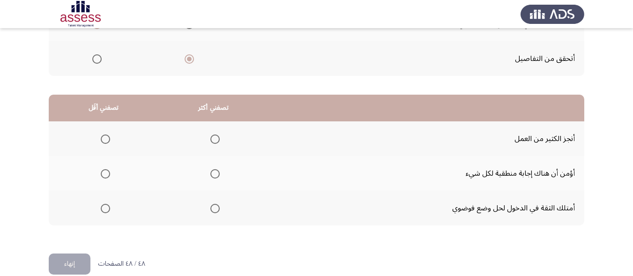
scroll to position [197, 0]
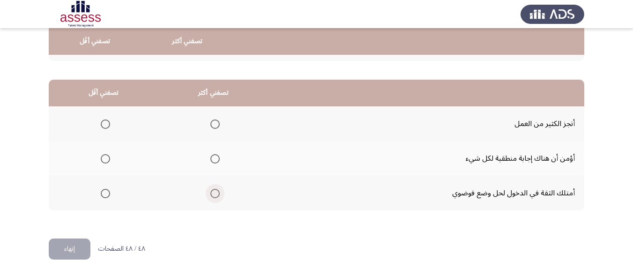
click at [211, 191] on span "Select an option" at bounding box center [214, 193] width 9 height 9
click at [211, 191] on input "Select an option" at bounding box center [214, 193] width 9 height 9
click at [215, 162] on span "Select an option" at bounding box center [214, 158] width 9 height 9
click at [215, 162] on input "Select an option" at bounding box center [214, 158] width 9 height 9
click at [213, 193] on span "Select an option" at bounding box center [214, 193] width 9 height 9
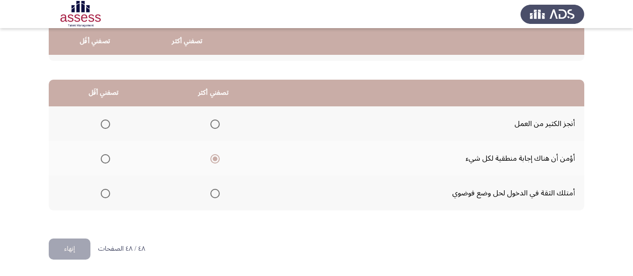
click at [213, 193] on input "Select an option" at bounding box center [214, 193] width 9 height 9
click at [108, 161] on span "Select an option" at bounding box center [105, 158] width 9 height 9
click at [108, 161] on input "Select an option" at bounding box center [105, 158] width 9 height 9
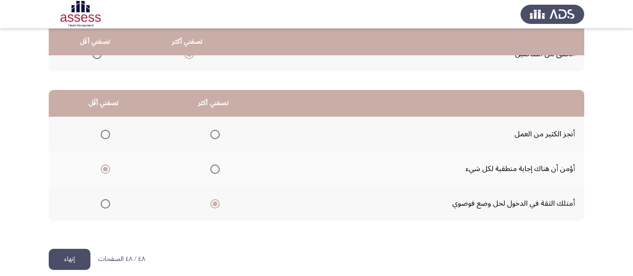
scroll to position [188, 0]
click at [79, 260] on button "إنهاء" at bounding box center [70, 258] width 42 height 21
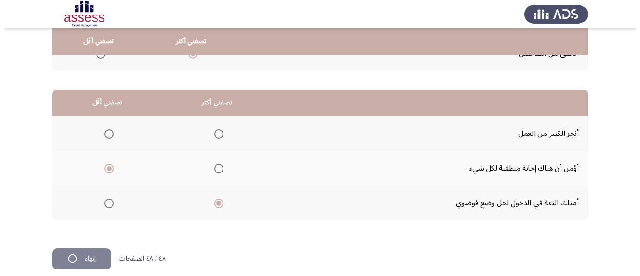
scroll to position [0, 0]
